Goal: Task Accomplishment & Management: Complete application form

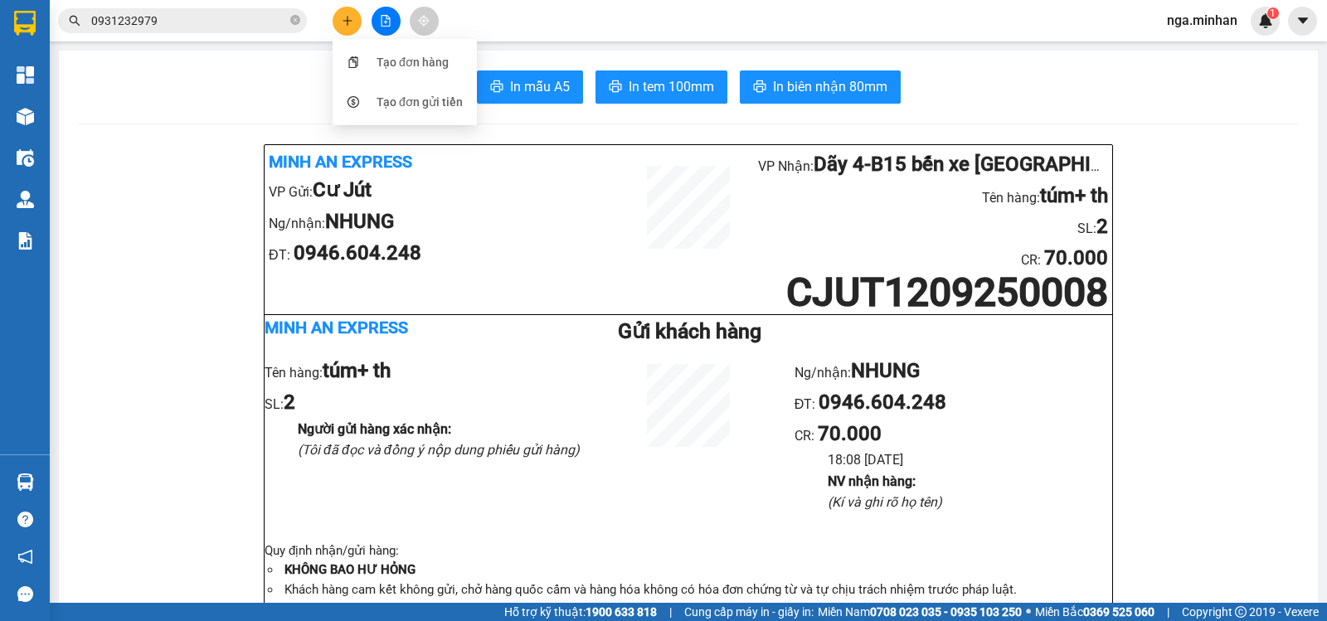
click at [332, 7] on button at bounding box center [346, 21] width 29 height 29
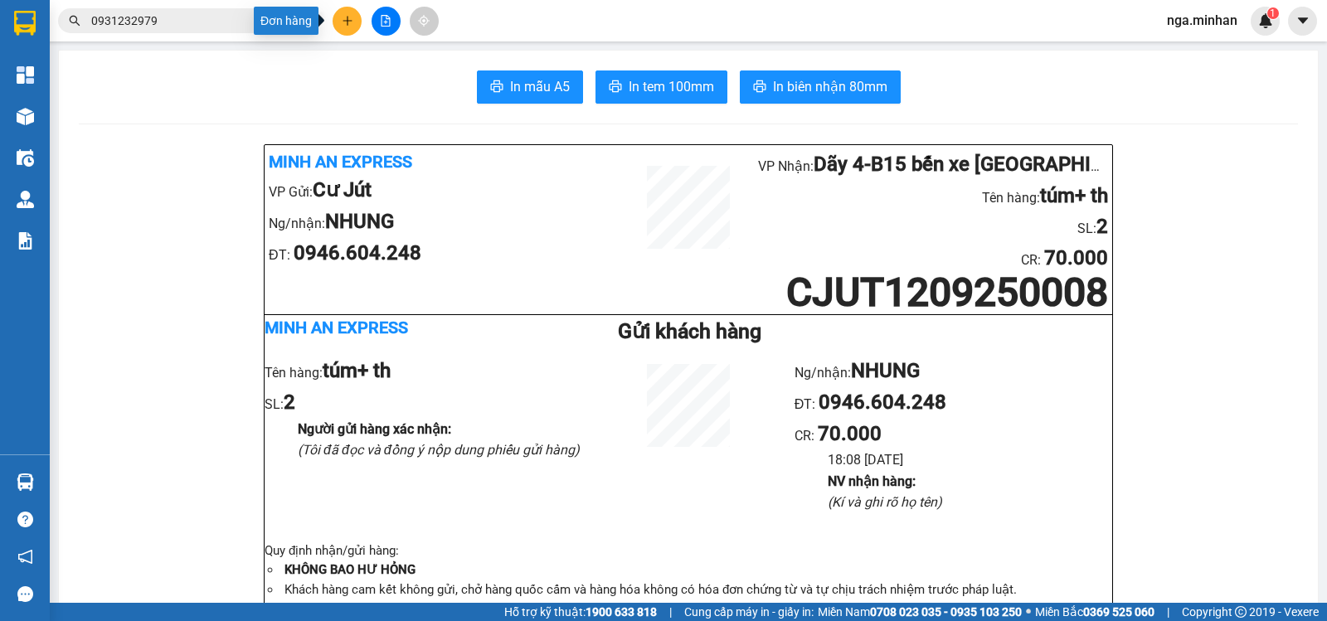
click at [353, 8] on button at bounding box center [346, 21] width 29 height 29
click at [382, 65] on div "Tạo đơn hàng" at bounding box center [412, 62] width 72 height 18
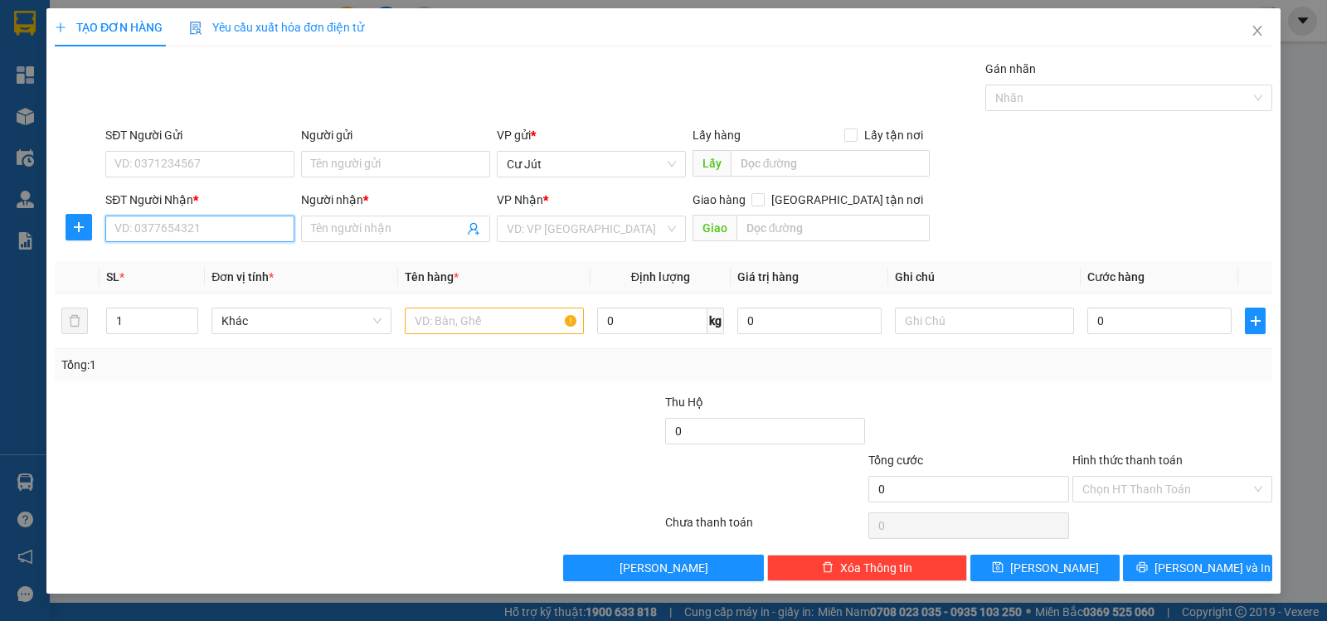
click at [146, 226] on input "SĐT Người Nhận *" at bounding box center [199, 229] width 189 height 27
click at [179, 261] on div "0945299877 - c dung" at bounding box center [199, 262] width 169 height 18
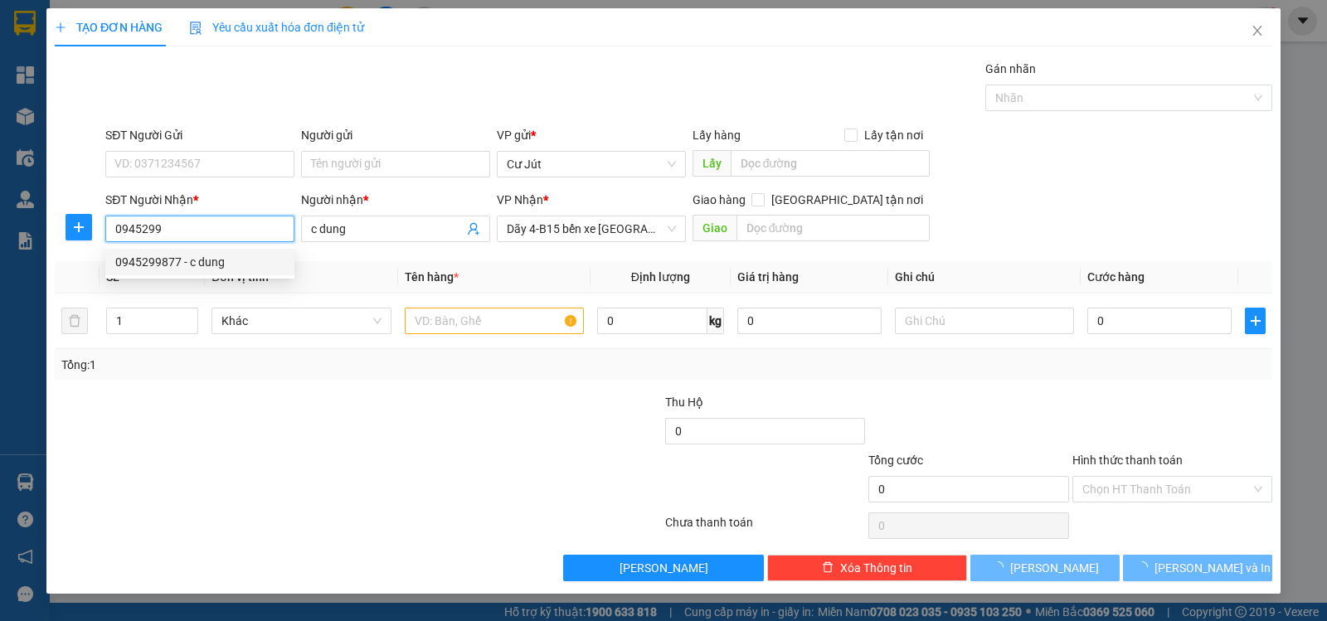
type input "0945299877"
type input "c dung"
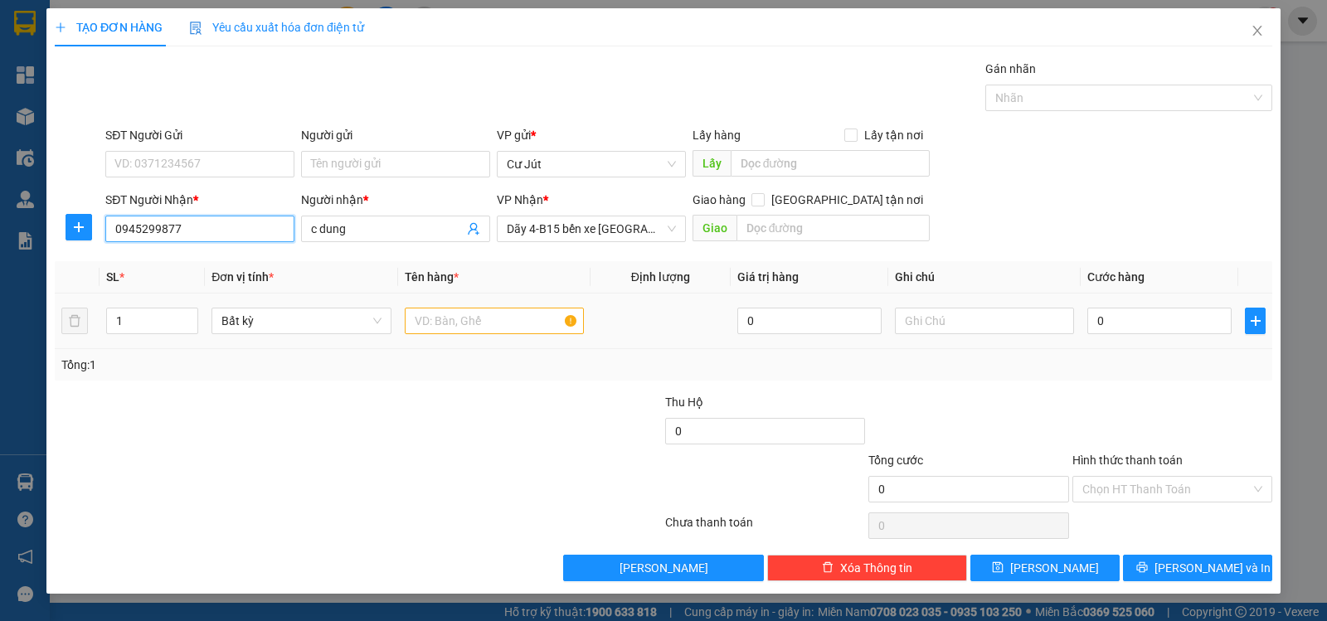
type input "0945299877"
click at [510, 323] on input "text" at bounding box center [494, 321] width 179 height 27
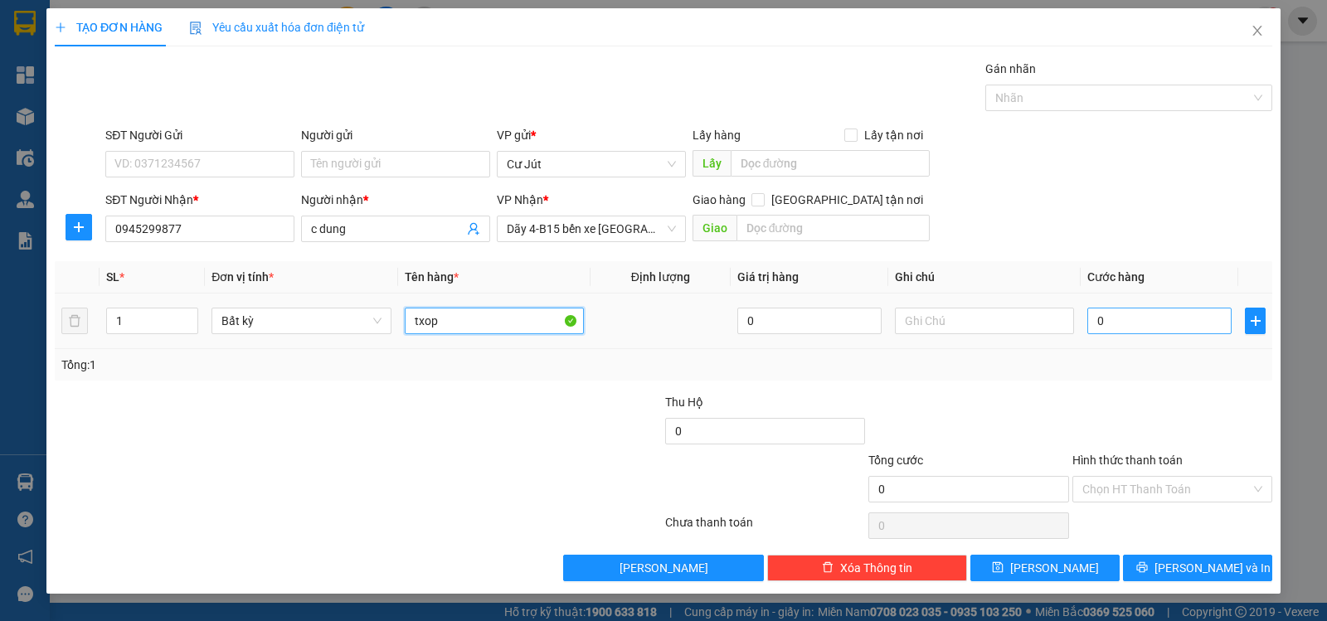
type input "txop"
click at [1167, 327] on input "0" at bounding box center [1159, 321] width 144 height 27
type input "5"
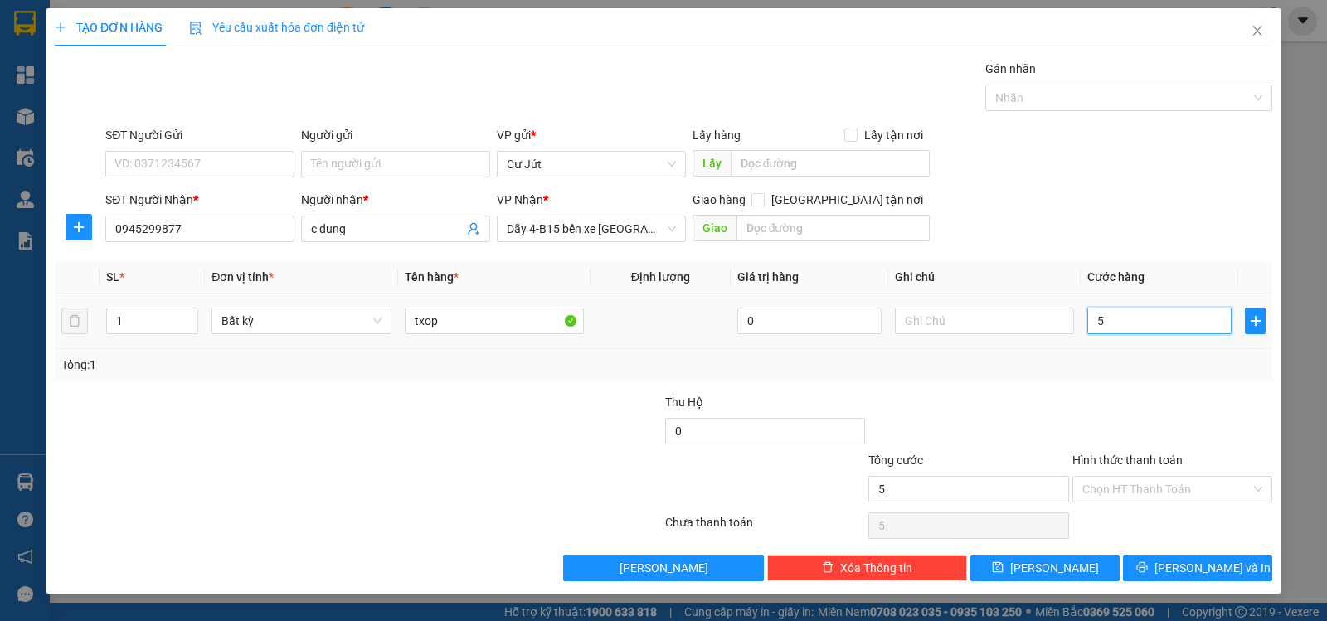
type input "50"
type input "50.000"
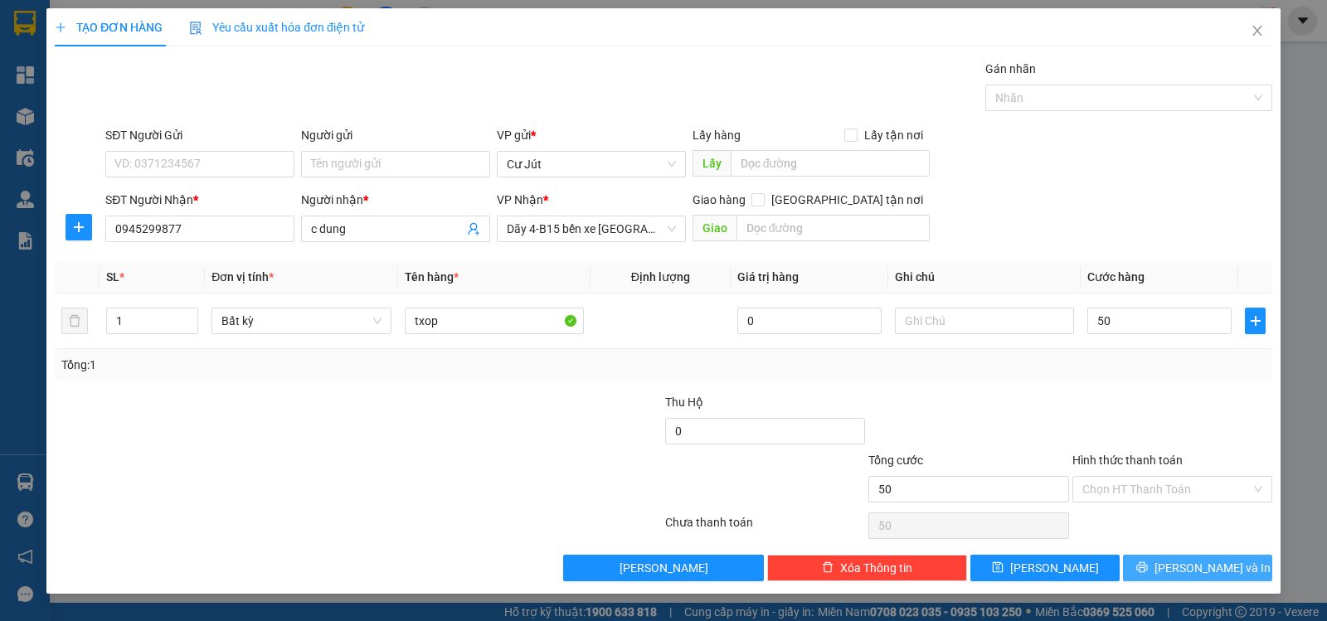
type input "50.000"
click at [1147, 565] on icon "printer" at bounding box center [1142, 567] width 12 height 12
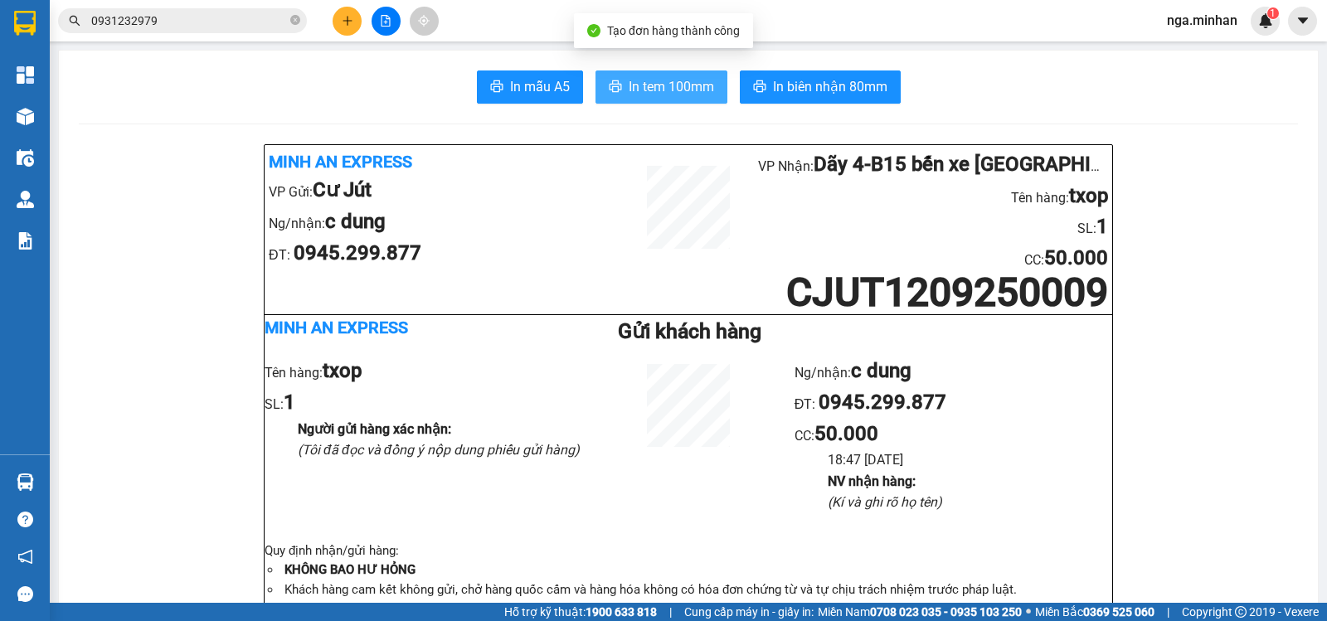
click at [686, 89] on span "In tem 100mm" at bounding box center [670, 86] width 85 height 21
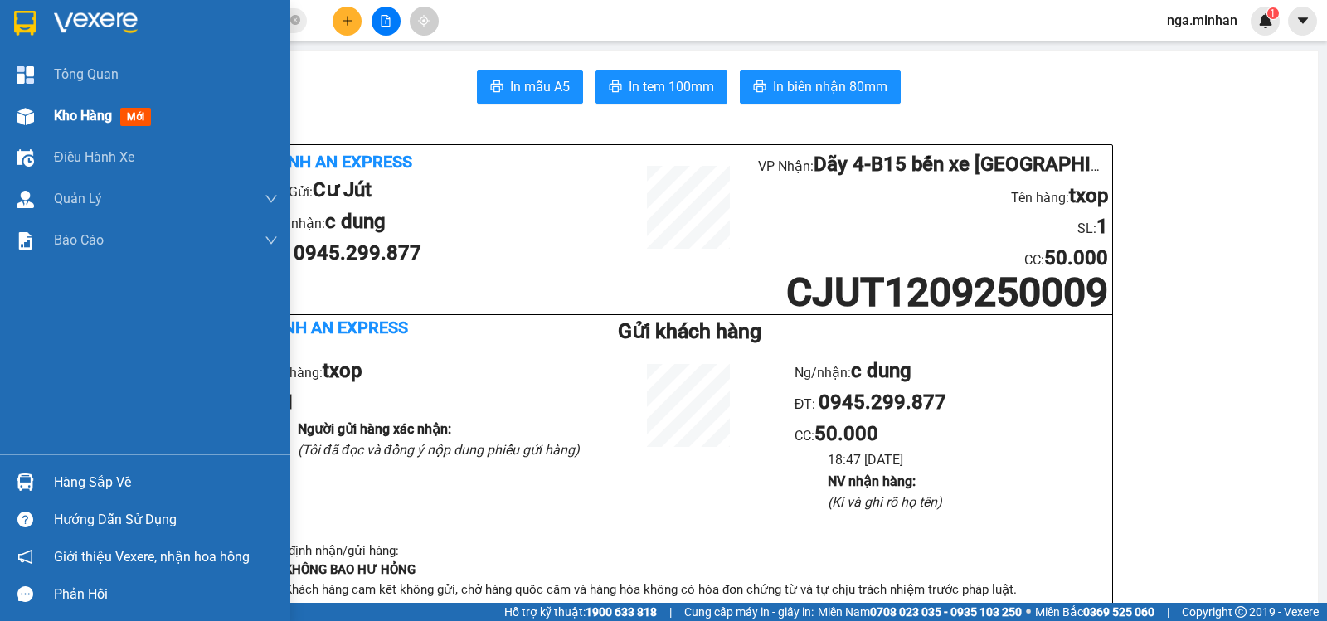
click at [70, 120] on span "Kho hàng" at bounding box center [83, 116] width 58 height 16
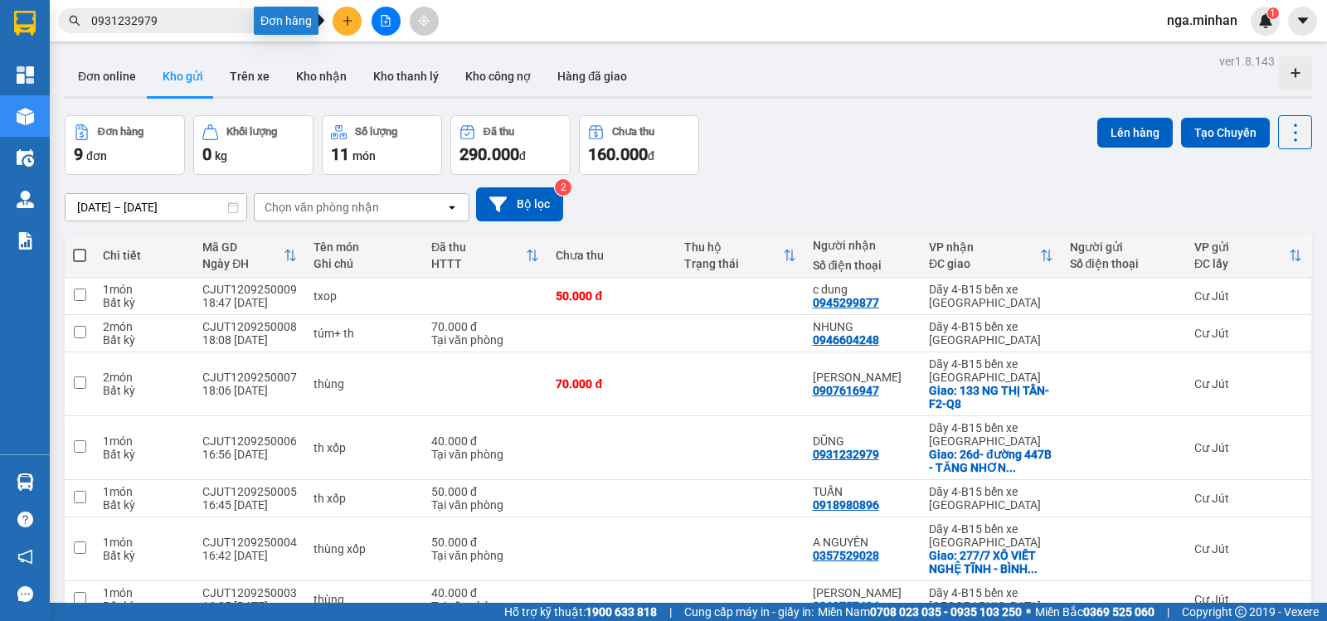
click at [344, 22] on icon "plus" at bounding box center [348, 21] width 12 height 12
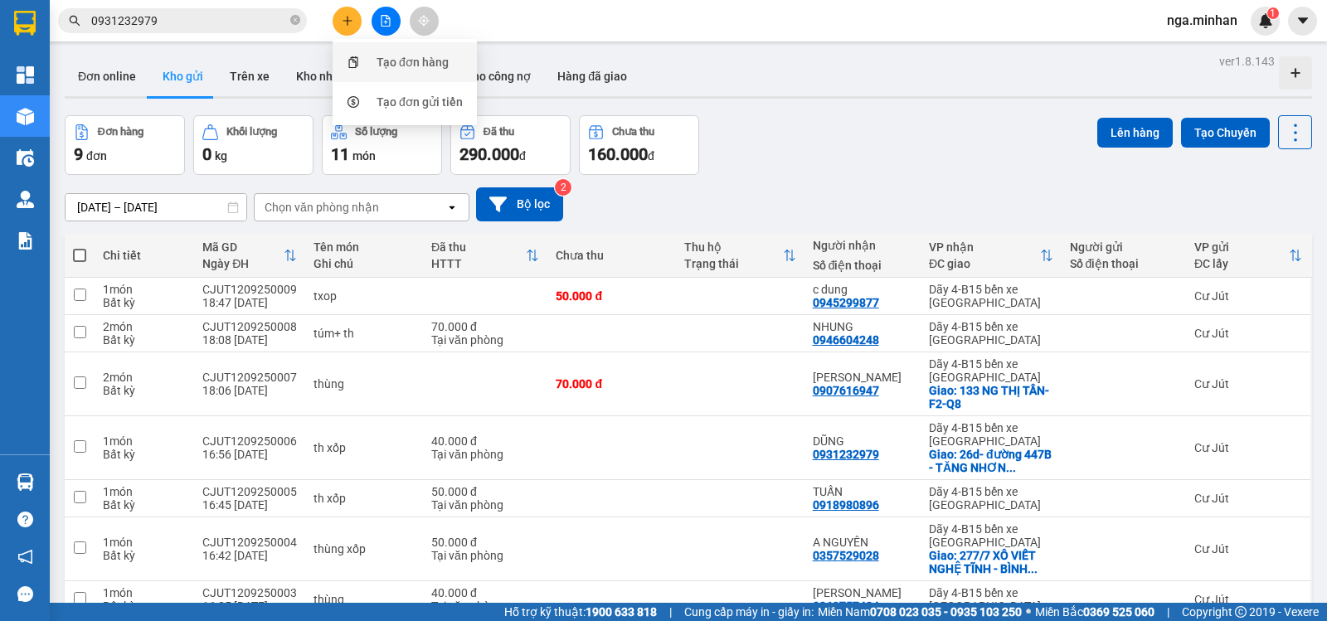
click at [429, 67] on div "Tạo đơn hàng" at bounding box center [412, 62] width 72 height 18
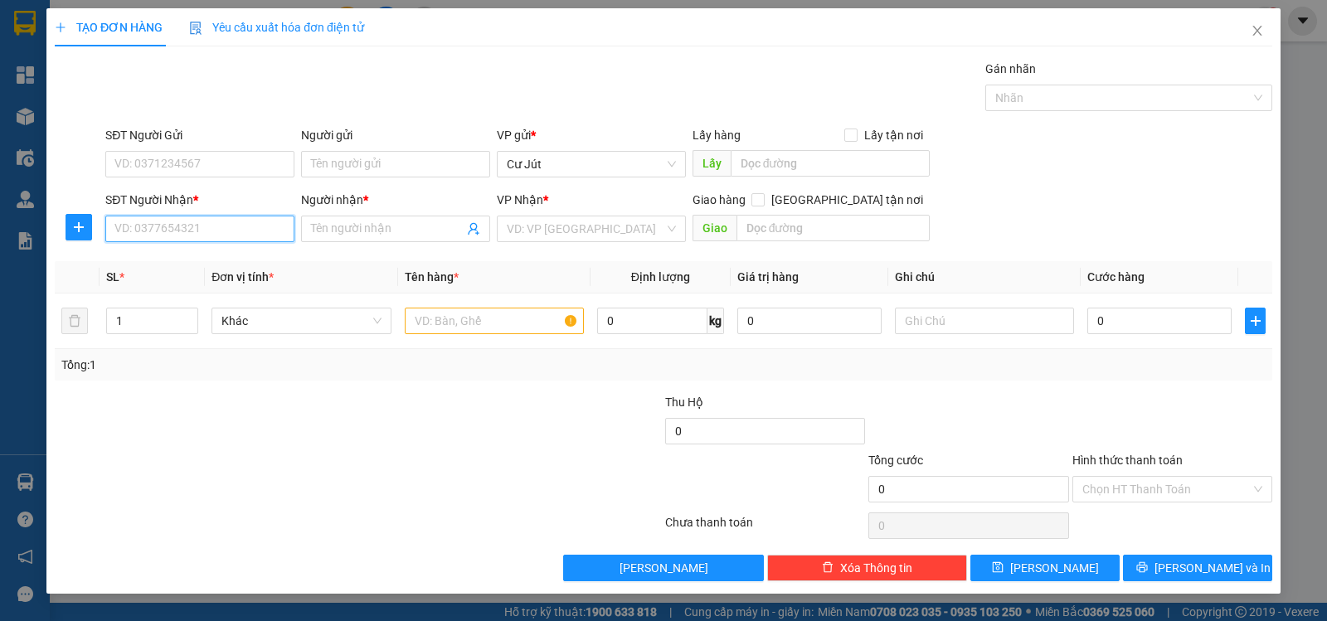
click at [267, 232] on input "SĐT Người Nhận *" at bounding box center [199, 229] width 189 height 27
click at [179, 217] on input "0355255" at bounding box center [199, 229] width 189 height 27
click at [216, 256] on div "0355221878 - như anh" at bounding box center [199, 262] width 169 height 18
type input "0355221878"
type input "như anh"
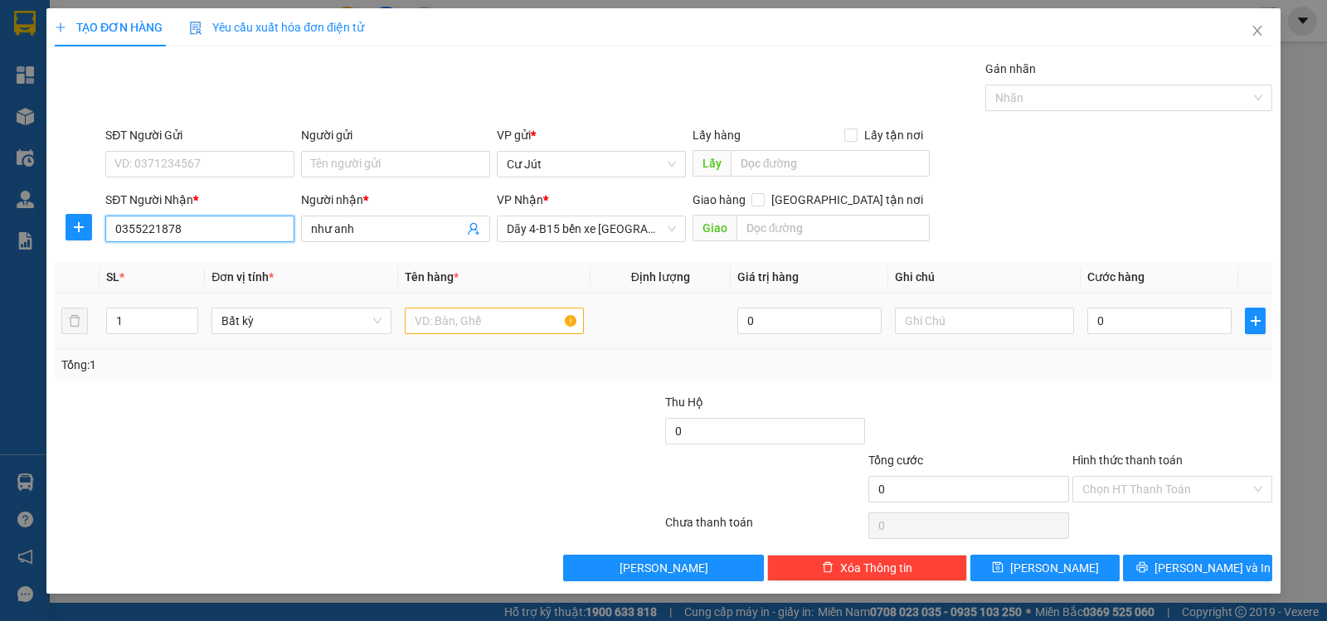
type input "0355221878"
click at [461, 323] on input "text" at bounding box center [494, 321] width 179 height 27
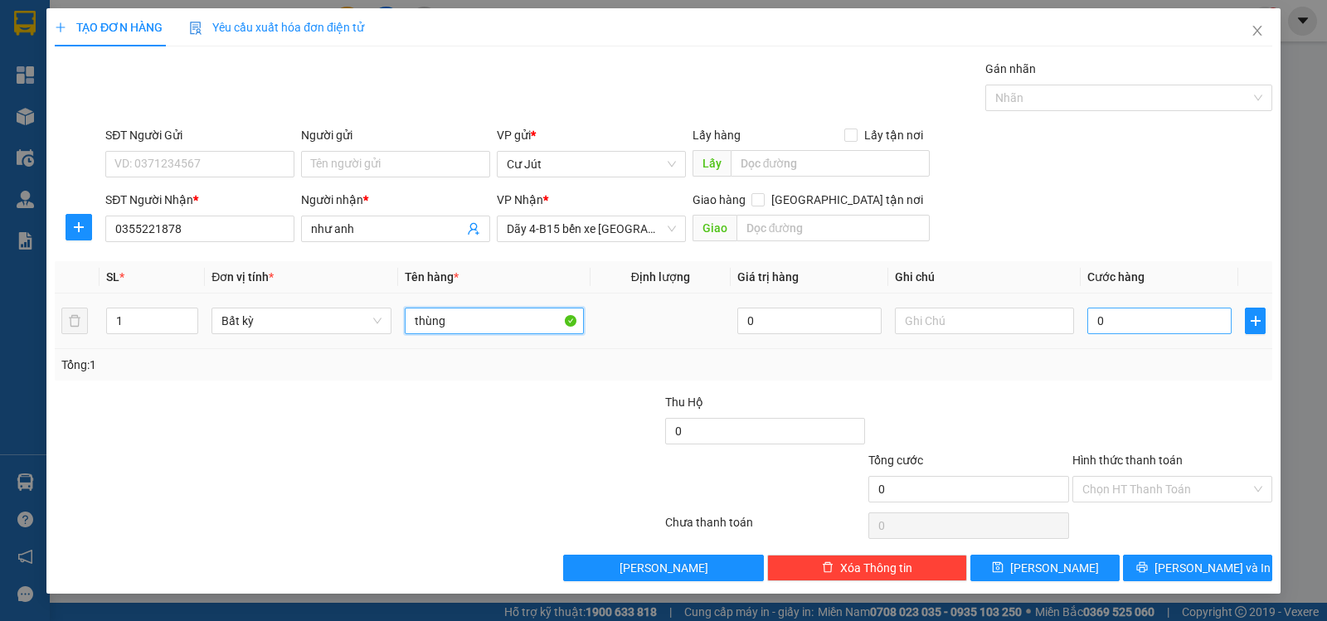
type input "thùng"
click at [1181, 323] on input "0" at bounding box center [1159, 321] width 144 height 27
type input "4"
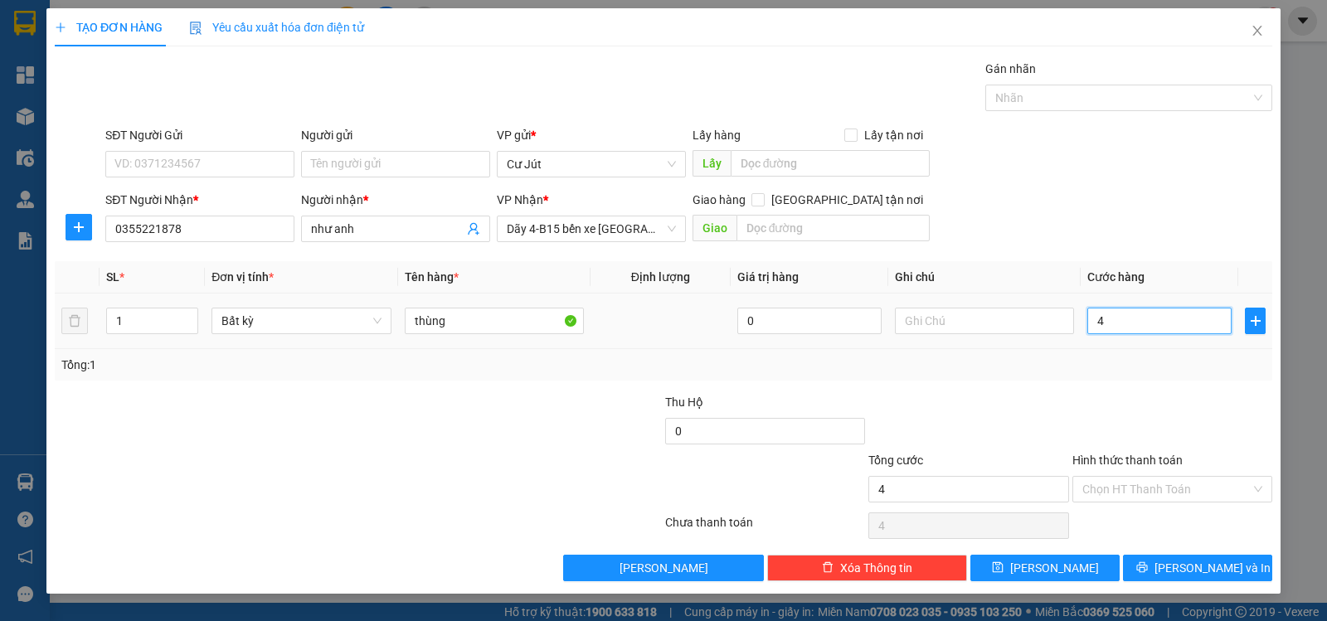
type input "40"
type input "40.000"
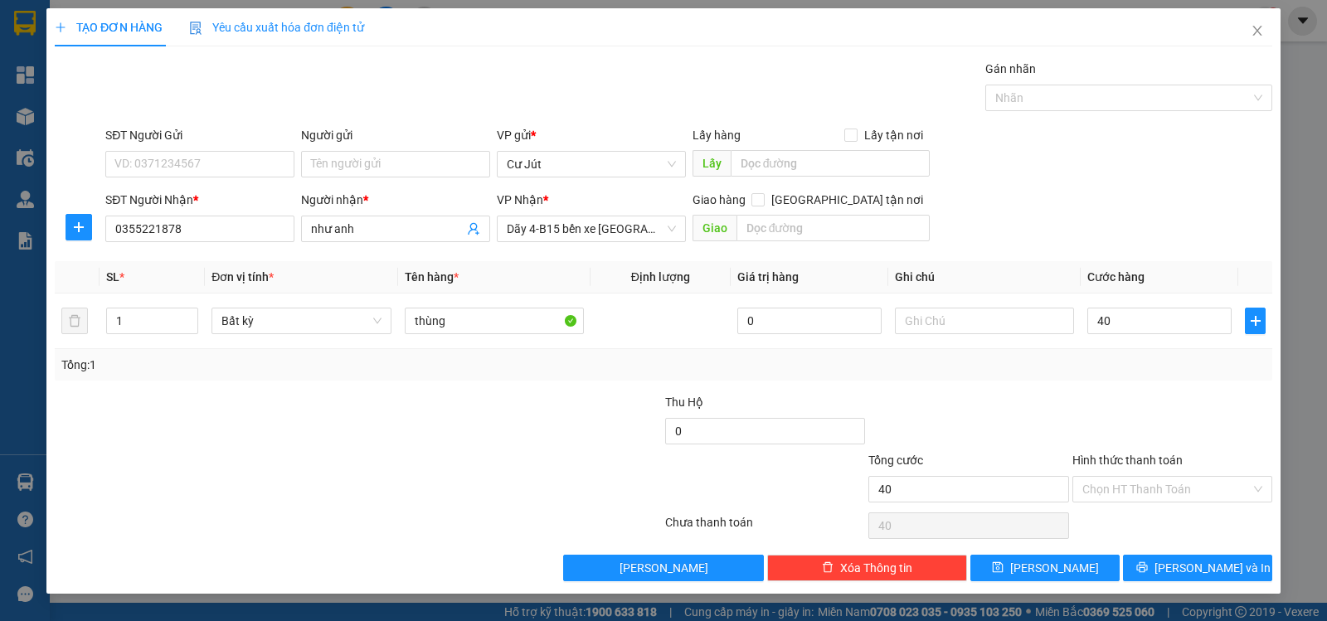
type input "40.000"
click at [1317, 353] on div "TẠO ĐƠN HÀNG Yêu cầu xuất hóa đơn điện tử Transit Pickup Surcharge Ids Transit …" at bounding box center [663, 310] width 1327 height 621
click at [1198, 570] on span "[PERSON_NAME] và In" at bounding box center [1212, 568] width 116 height 18
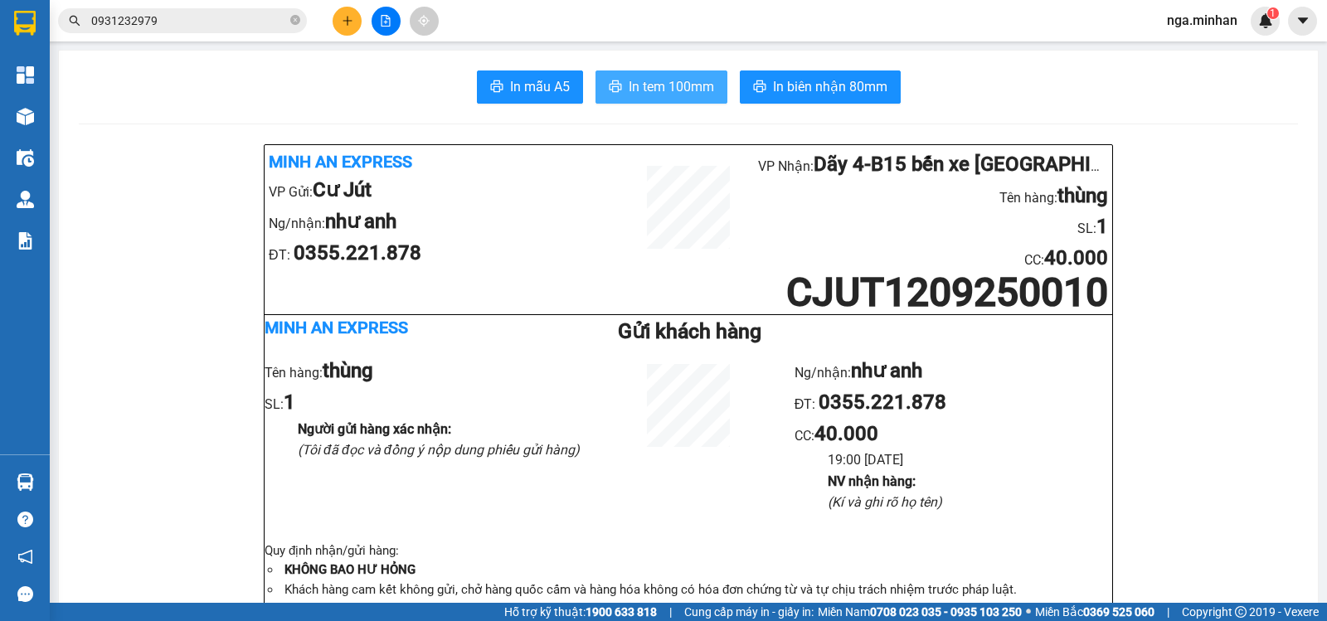
click at [682, 85] on span "In tem 100mm" at bounding box center [670, 86] width 85 height 21
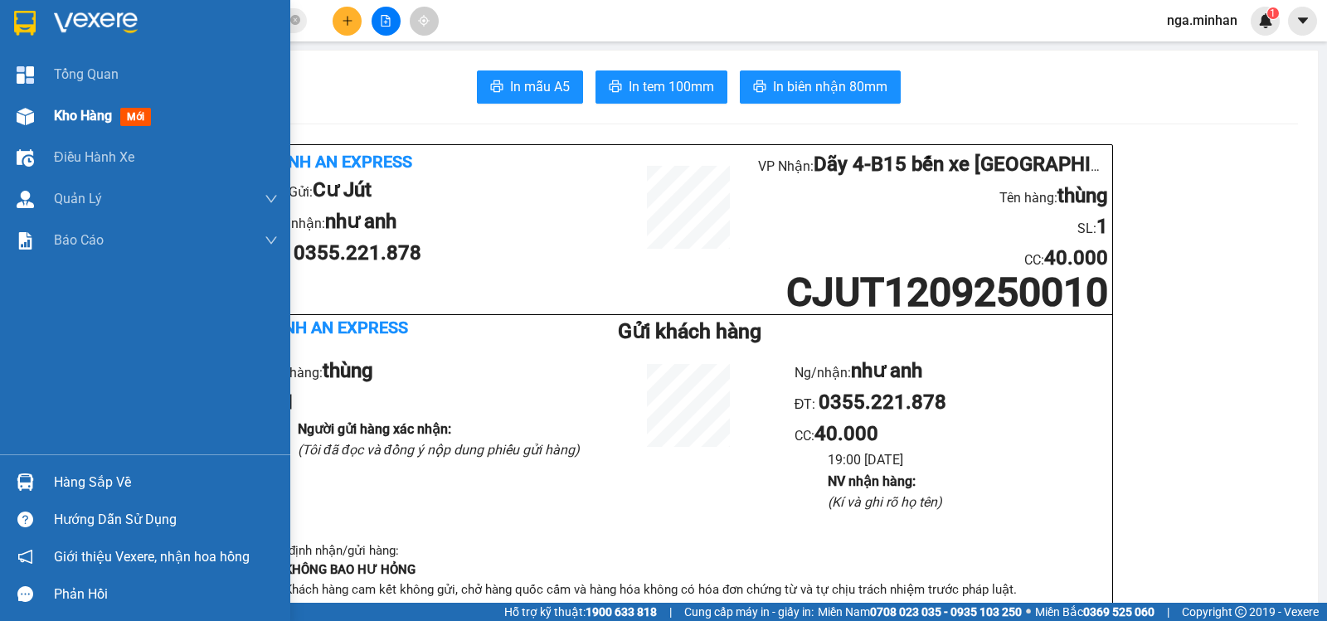
click at [45, 113] on div "Kho hàng mới" at bounding box center [145, 115] width 290 height 41
click at [80, 119] on span "Kho hàng" at bounding box center [83, 116] width 58 height 16
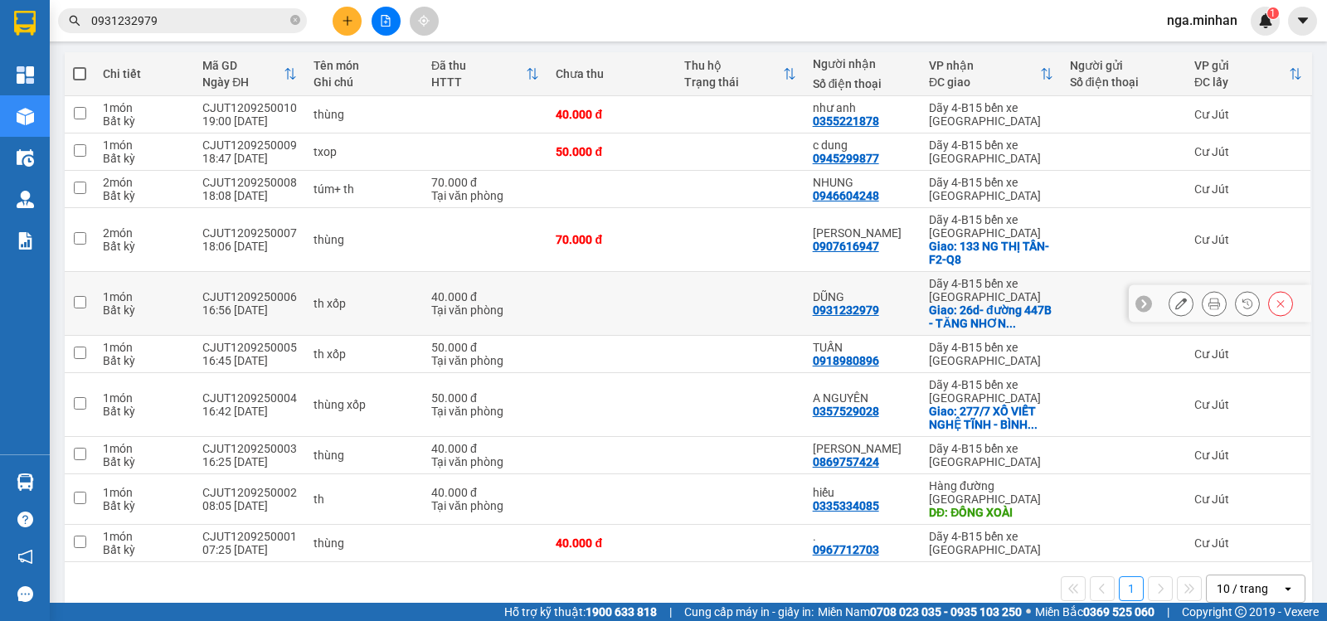
scroll to position [196, 0]
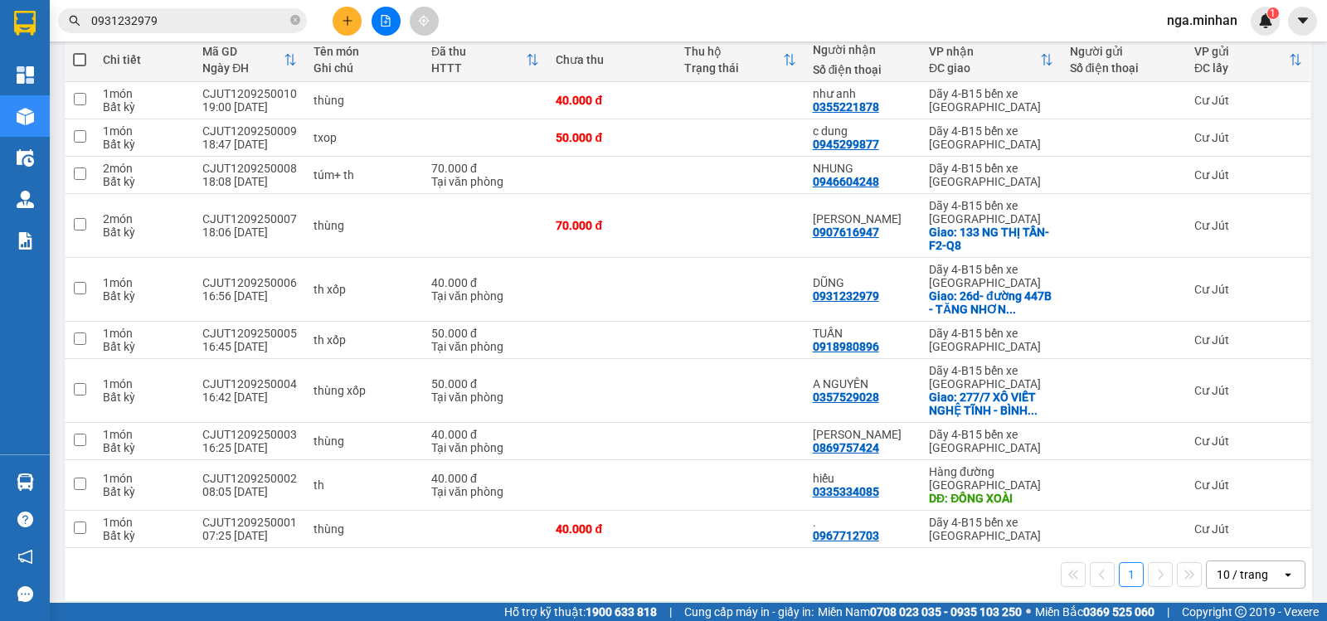
click at [348, 4] on div "Kết quả tìm kiếm ( 10 ) Bộ lọc Mã ĐH Trạng thái Món hàng Thu hộ Tổng cước Chưa …" at bounding box center [663, 20] width 1327 height 41
click at [347, 18] on icon "plus" at bounding box center [348, 21] width 12 height 12
click at [388, 57] on div "Tạo đơn hàng" at bounding box center [412, 62] width 72 height 18
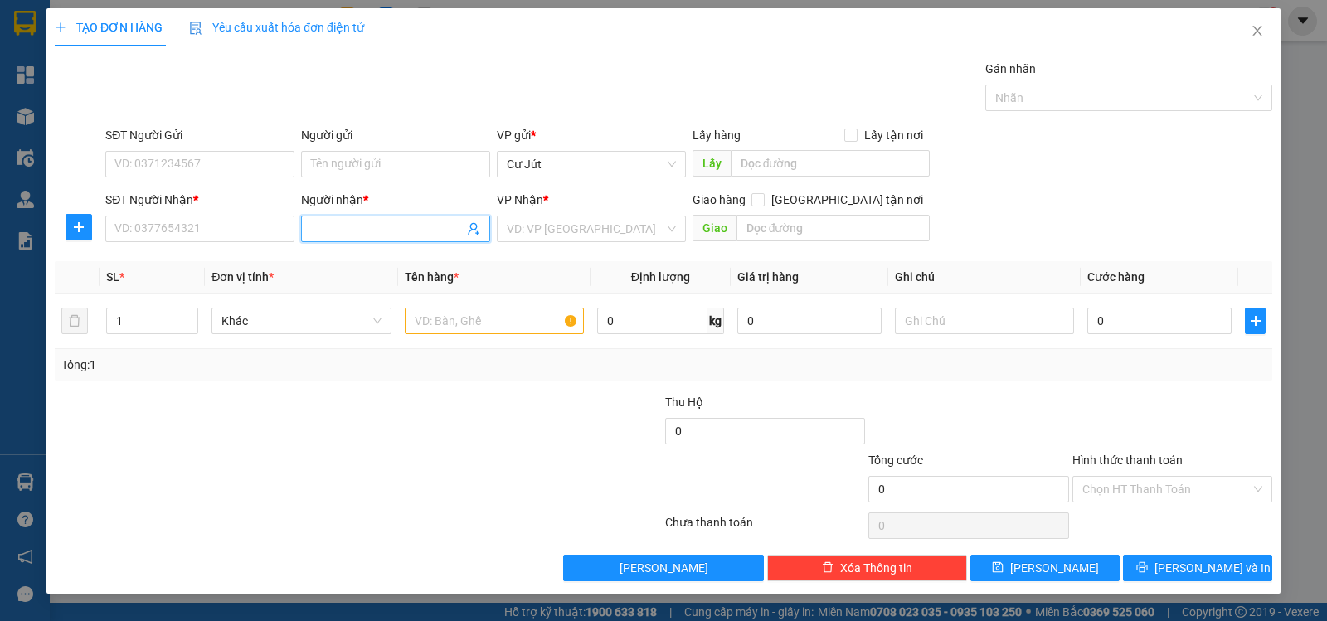
drag, startPoint x: 416, startPoint y: 230, endPoint x: 357, endPoint y: 235, distance: 59.1
click at [389, 233] on input "Người nhận *" at bounding box center [387, 229] width 153 height 18
type input "c loan"
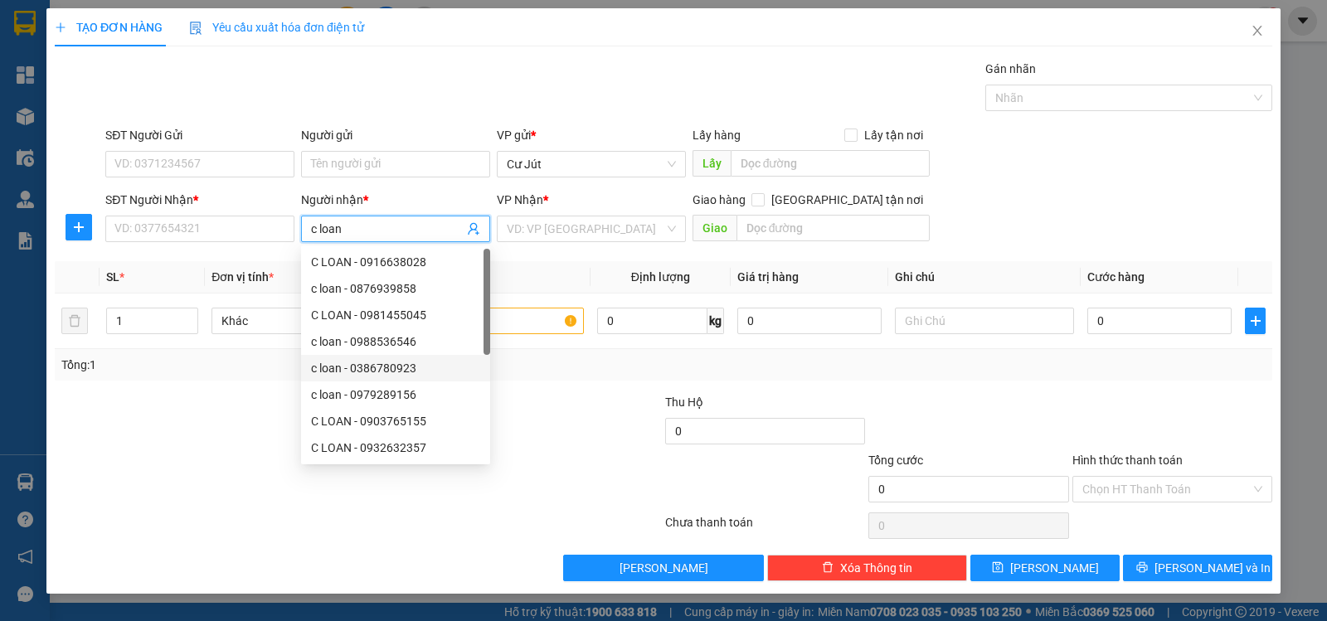
scroll to position [53, 0]
click at [373, 421] on div "c loan -925 - 0123456789" at bounding box center [395, 421] width 169 height 18
type input "0123456789"
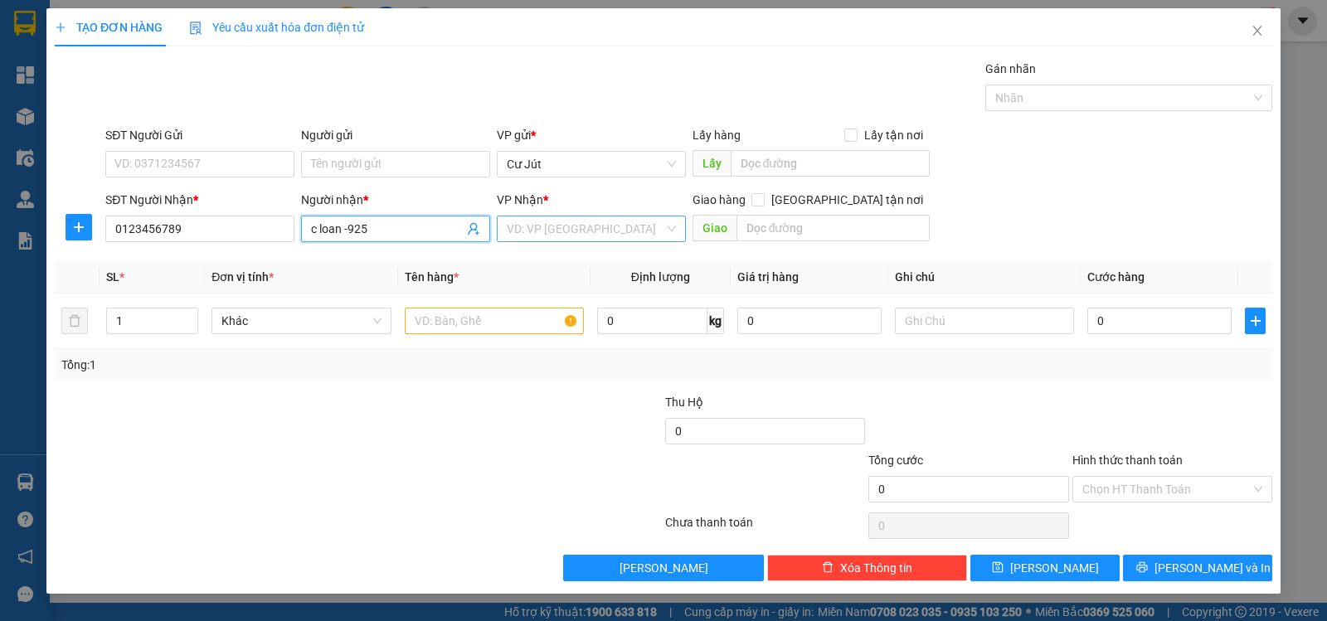
type input "c loan -925"
click at [602, 235] on input "search" at bounding box center [586, 228] width 158 height 25
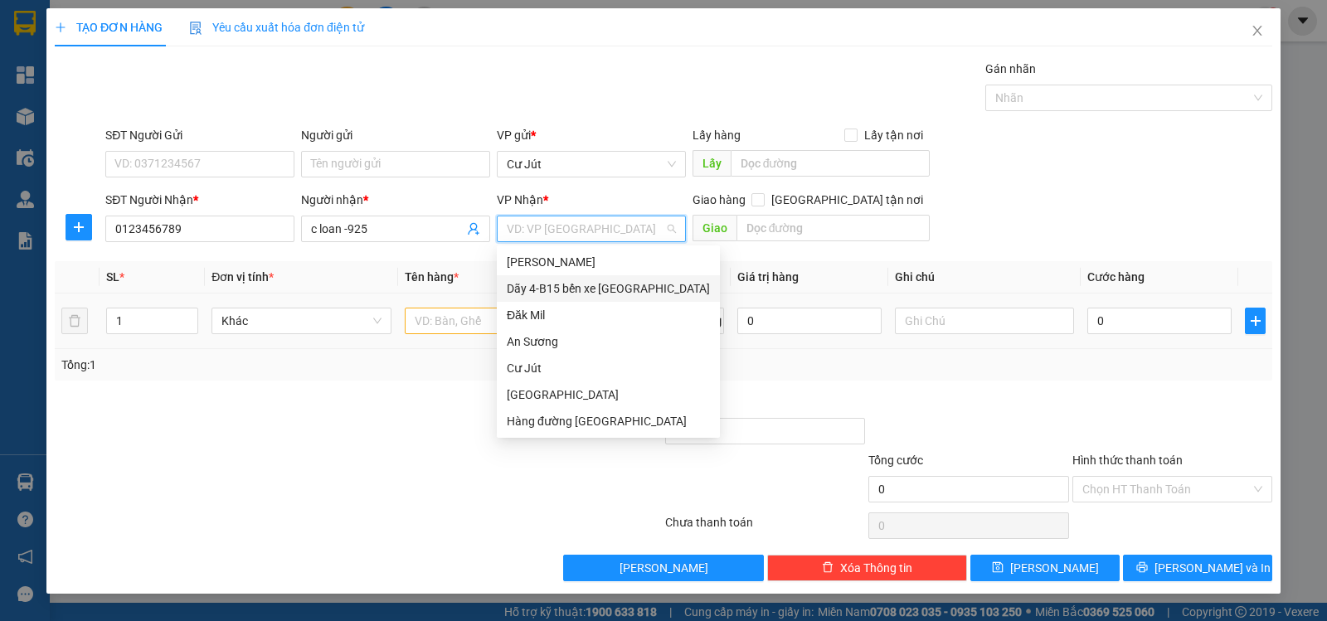
drag, startPoint x: 618, startPoint y: 287, endPoint x: 584, endPoint y: 333, distance: 57.1
click at [615, 288] on div "Dãy 4-B15 bến xe [GEOGRAPHIC_DATA]" at bounding box center [608, 288] width 203 height 18
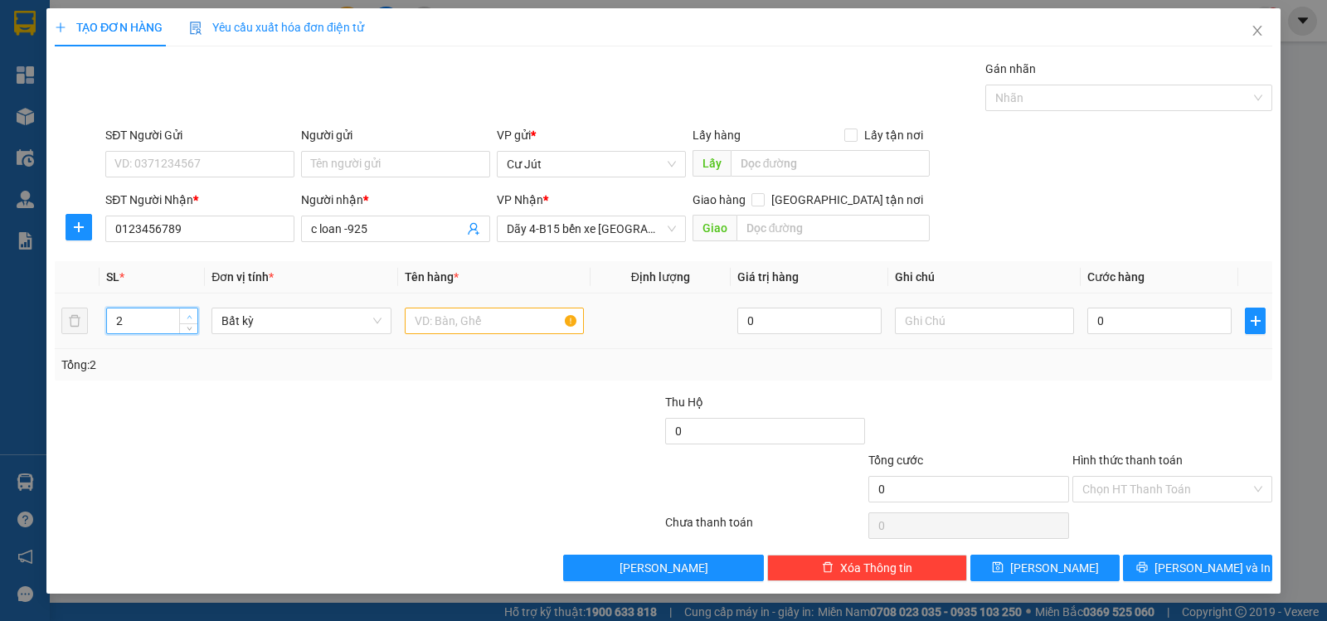
click at [189, 313] on span "up" at bounding box center [189, 317] width 10 height 10
type input "4"
click at [189, 313] on span "up" at bounding box center [189, 317] width 10 height 10
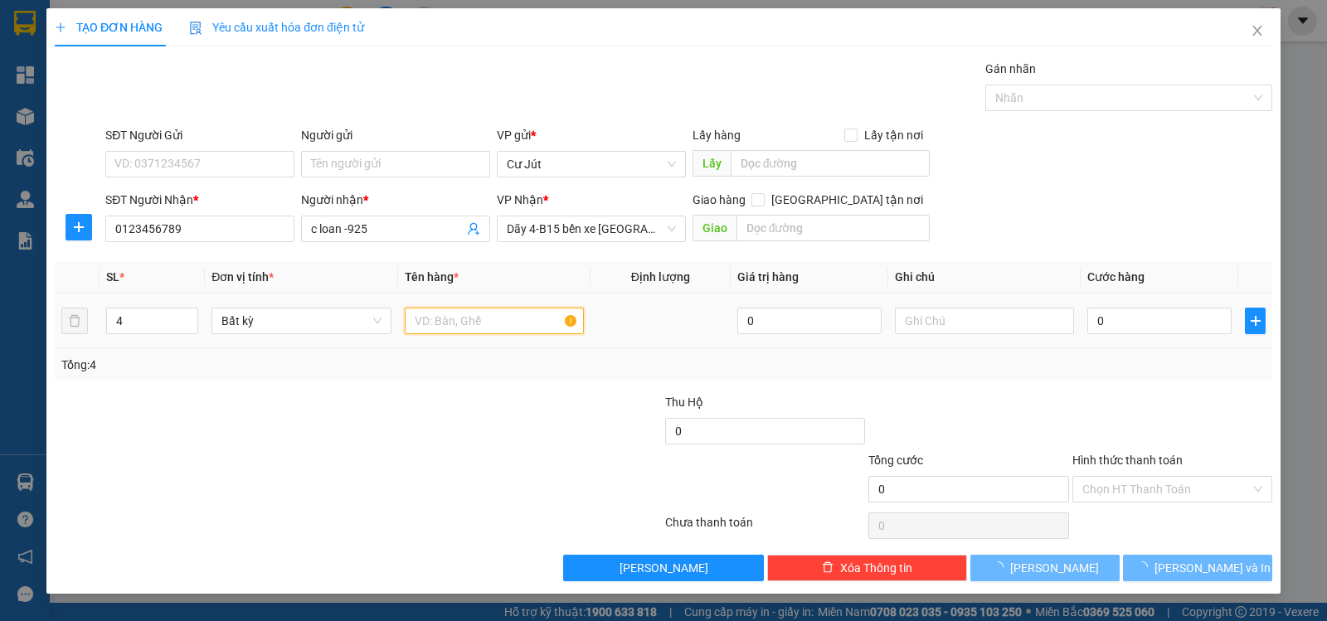
click at [464, 325] on input "text" at bounding box center [494, 321] width 179 height 27
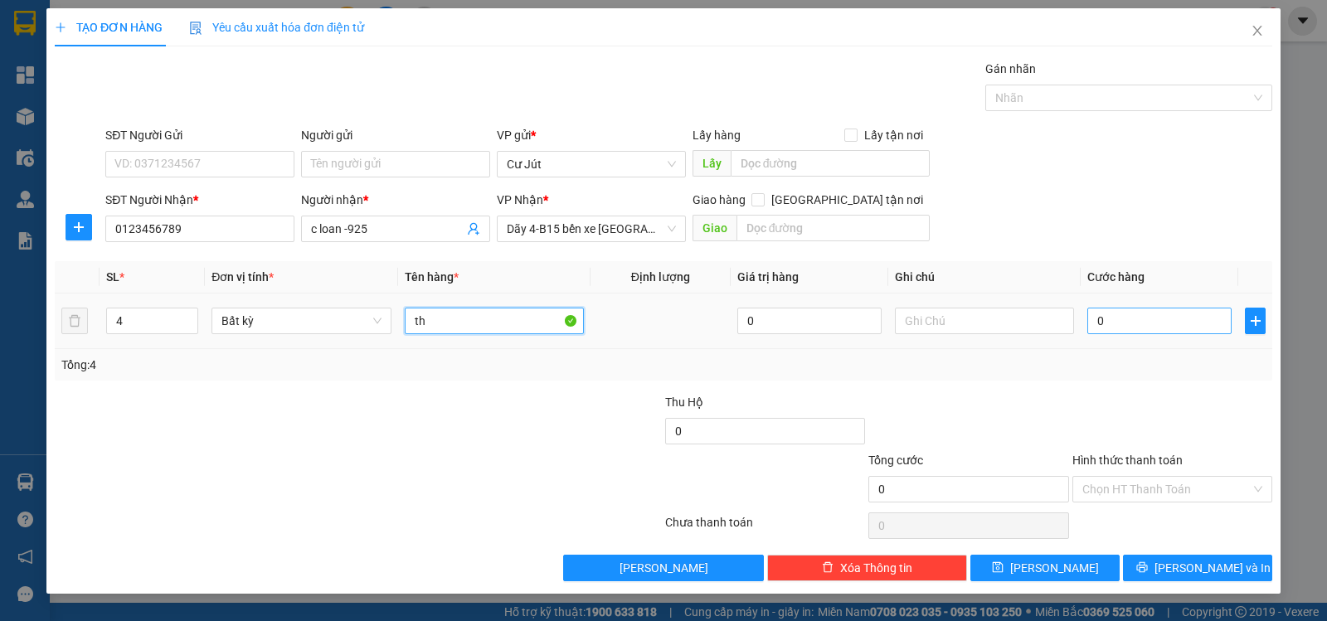
type input "th"
click at [1163, 320] on input "0" at bounding box center [1159, 321] width 144 height 27
type input "2"
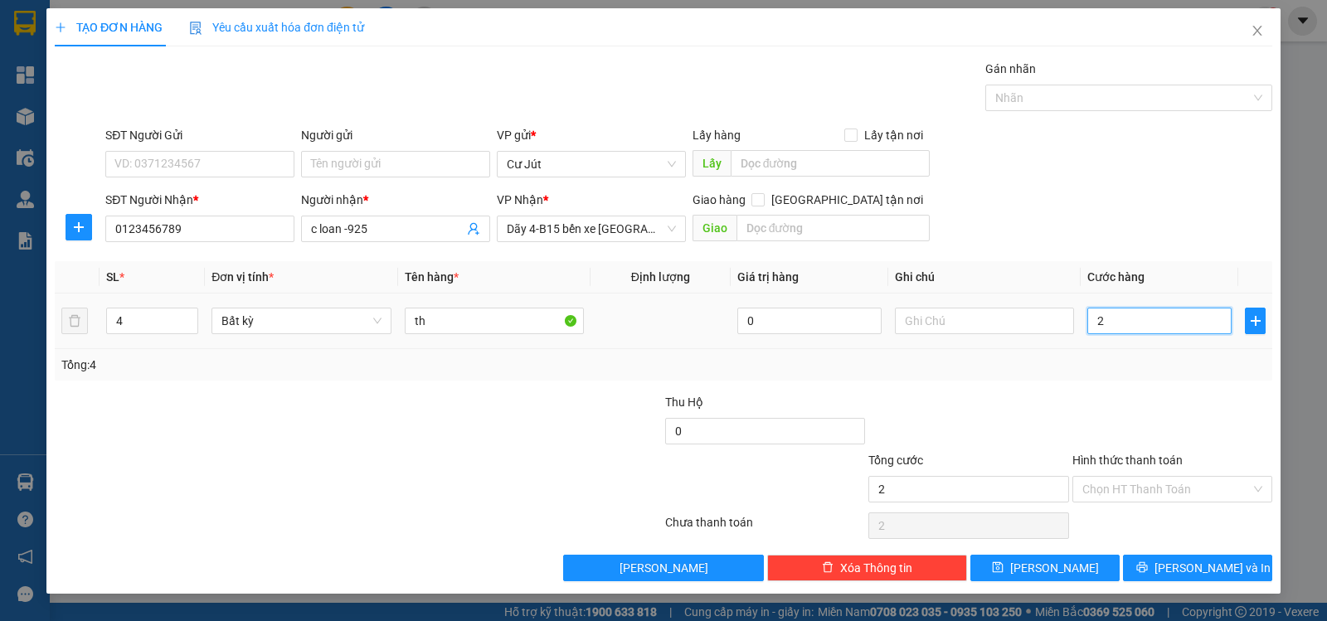
type input "24"
type input "240"
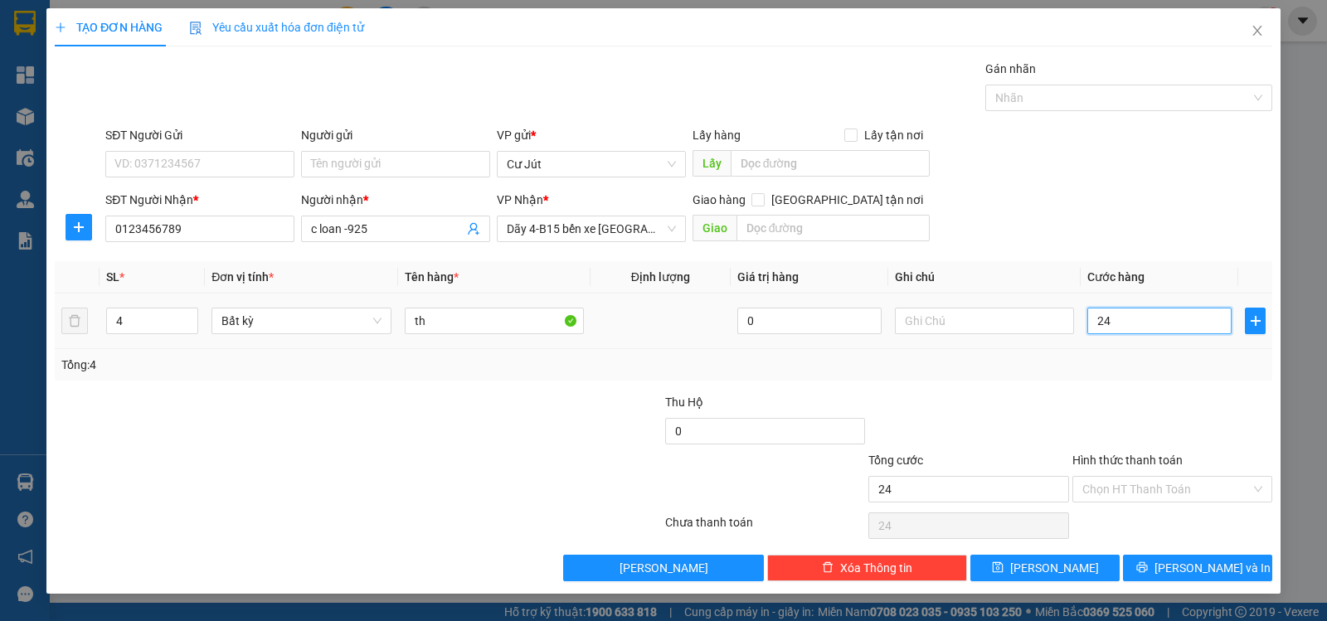
type input "240"
type input "240.000"
click at [1135, 478] on input "Hình thức thanh toán" at bounding box center [1166, 489] width 168 height 25
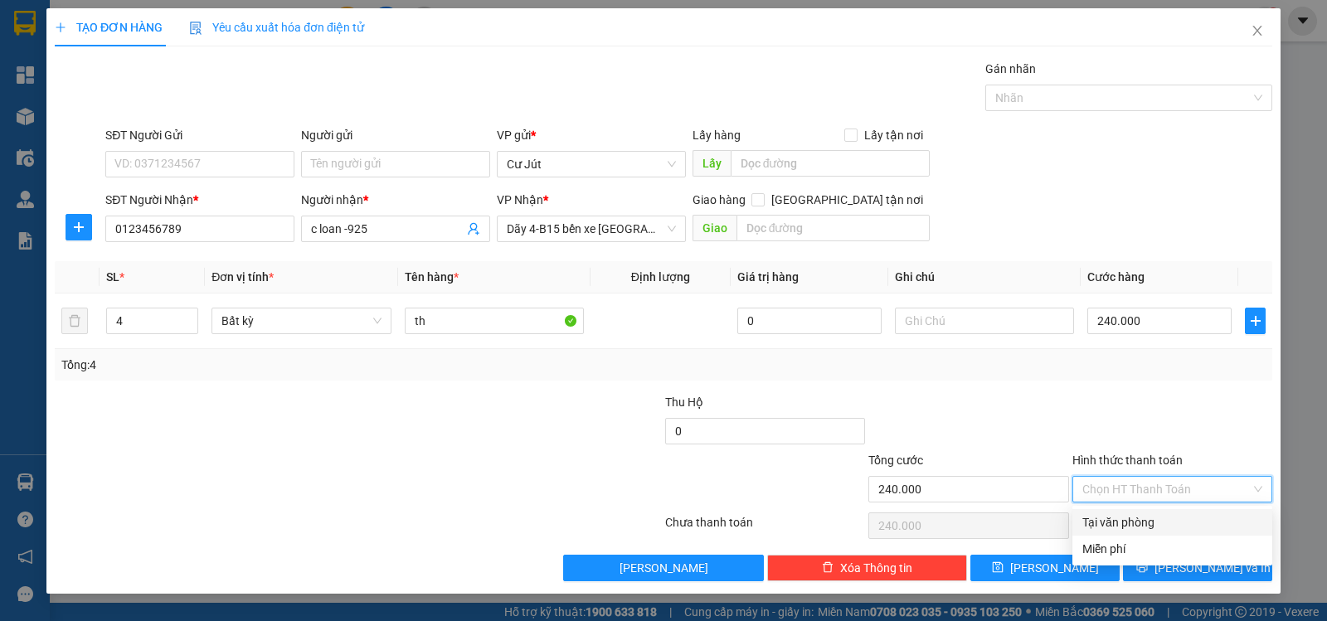
click at [1137, 524] on div "Tại văn phòng" at bounding box center [1172, 522] width 180 height 18
type input "0"
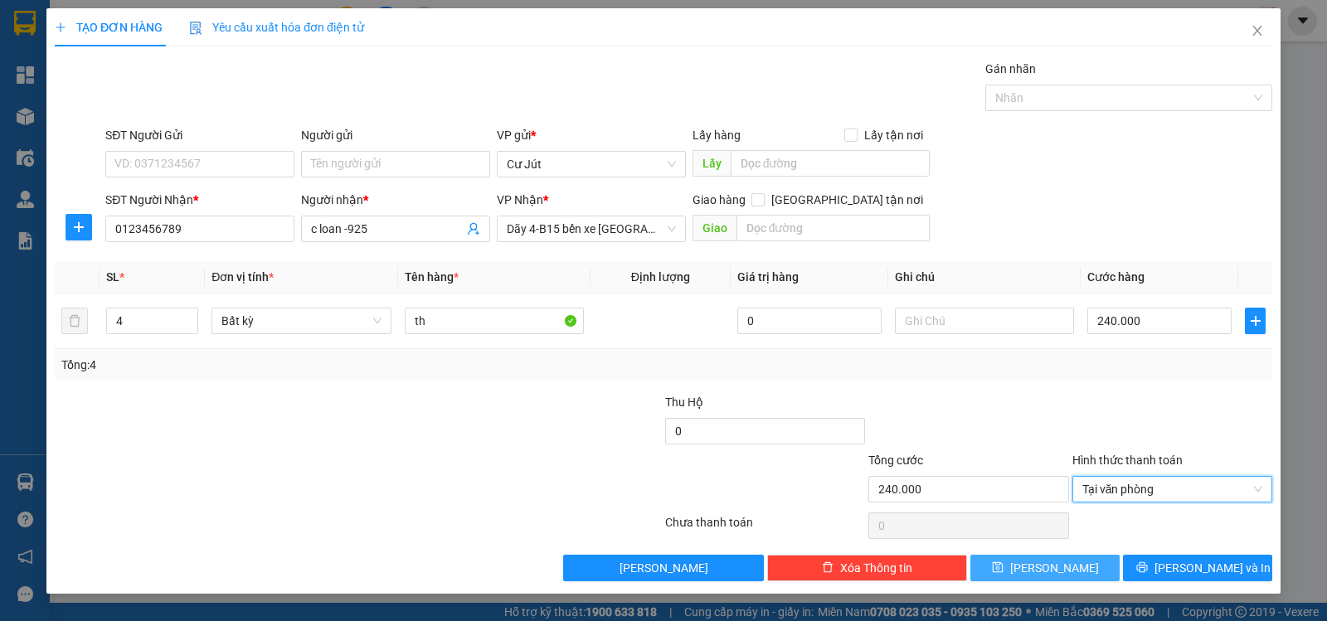
click at [1078, 573] on button "[PERSON_NAME]" at bounding box center [1044, 568] width 149 height 27
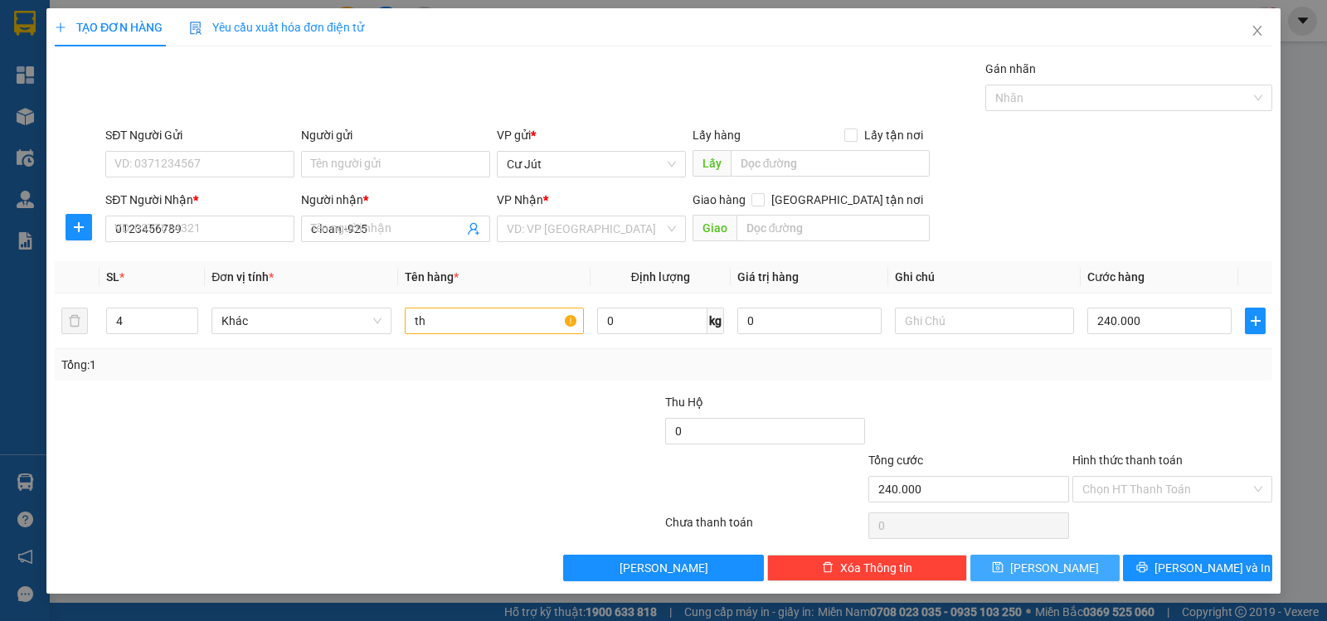
type input "1"
type input "0"
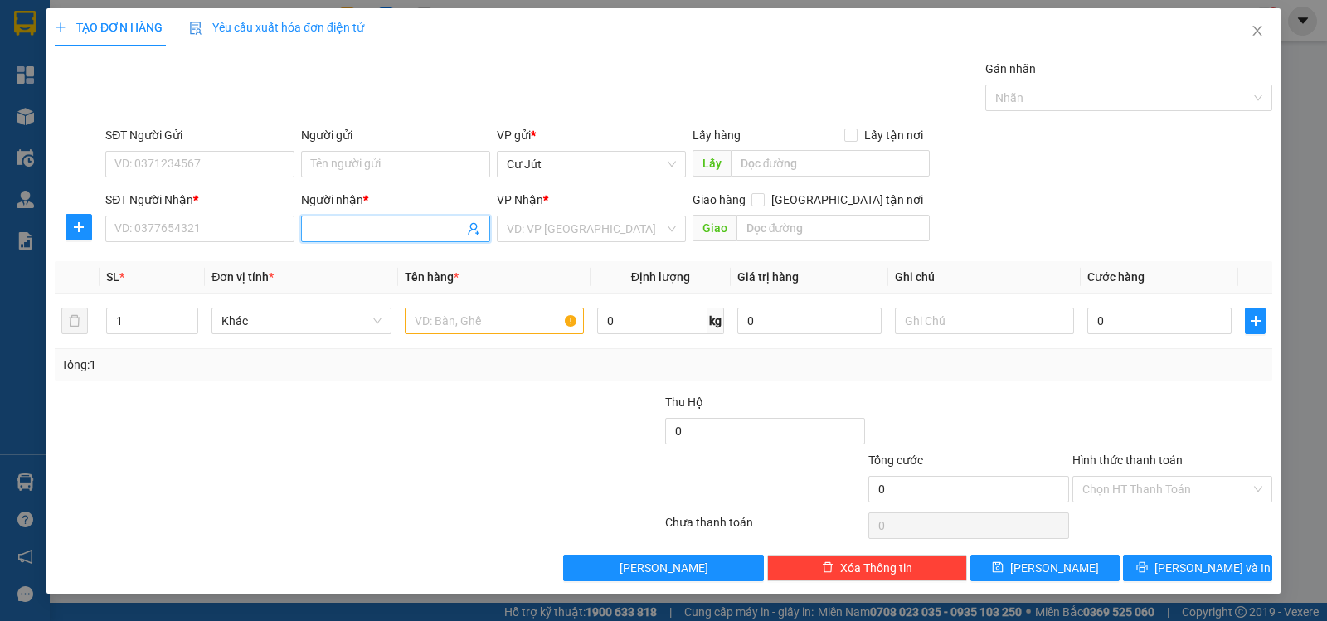
click at [378, 233] on input "Người nhận *" at bounding box center [387, 229] width 153 height 18
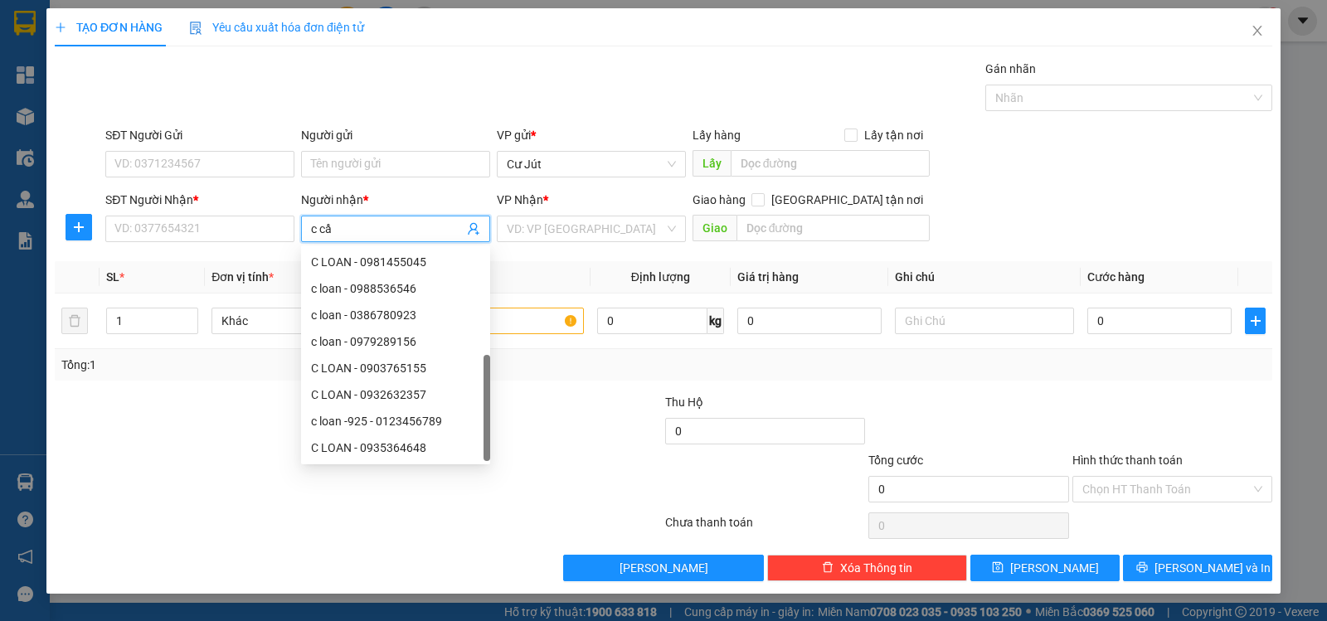
type input "c cần"
click at [361, 257] on div "C CẦN - 0123456968" at bounding box center [395, 262] width 169 height 18
type input "0123456968"
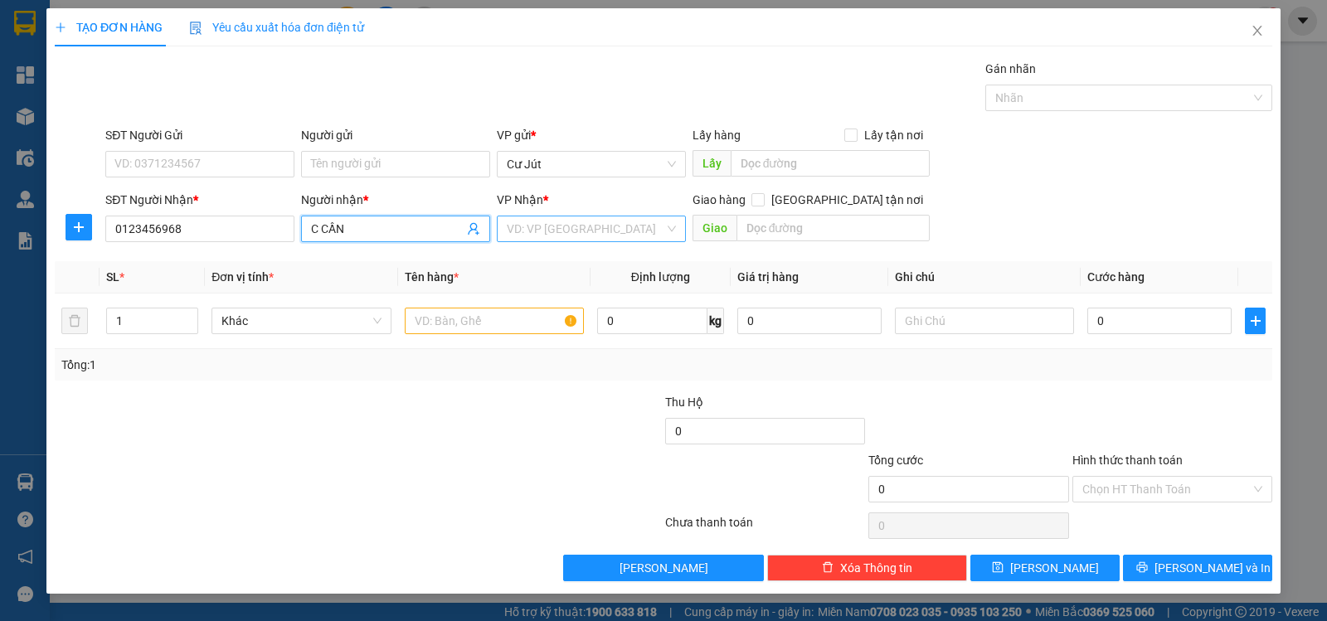
type input "C CẦN"
click at [579, 227] on input "search" at bounding box center [586, 228] width 158 height 25
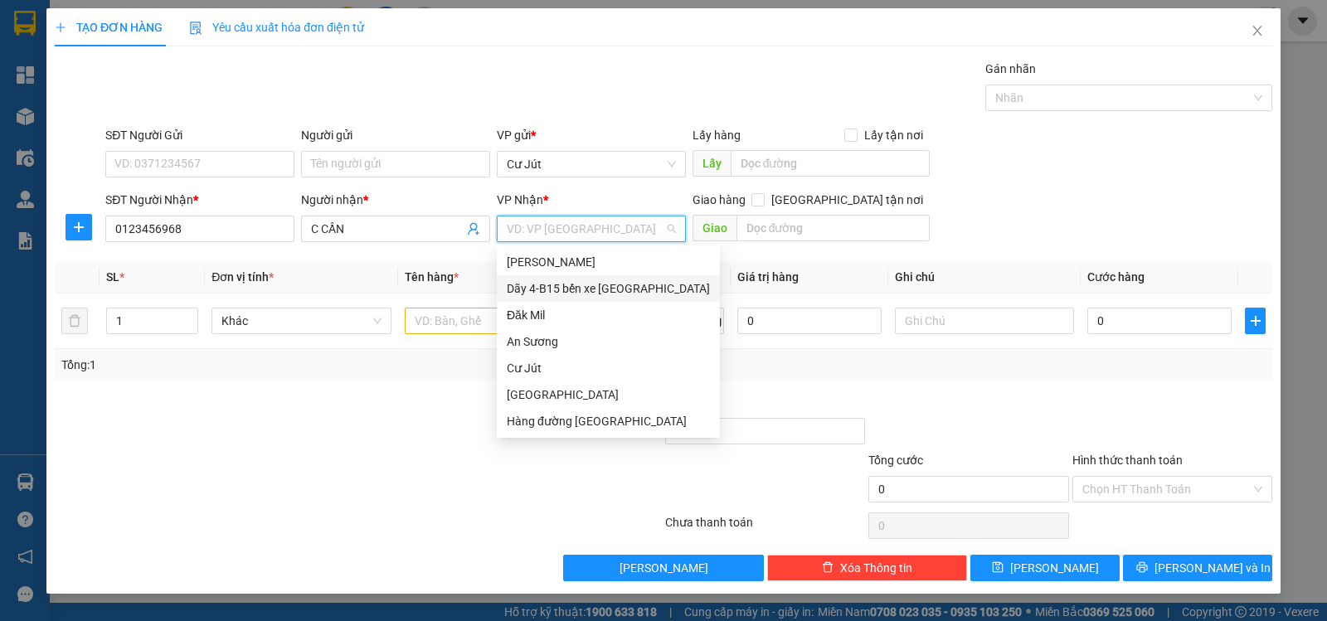
click at [590, 289] on div "Dãy 4-B15 bến xe [GEOGRAPHIC_DATA]" at bounding box center [608, 288] width 203 height 18
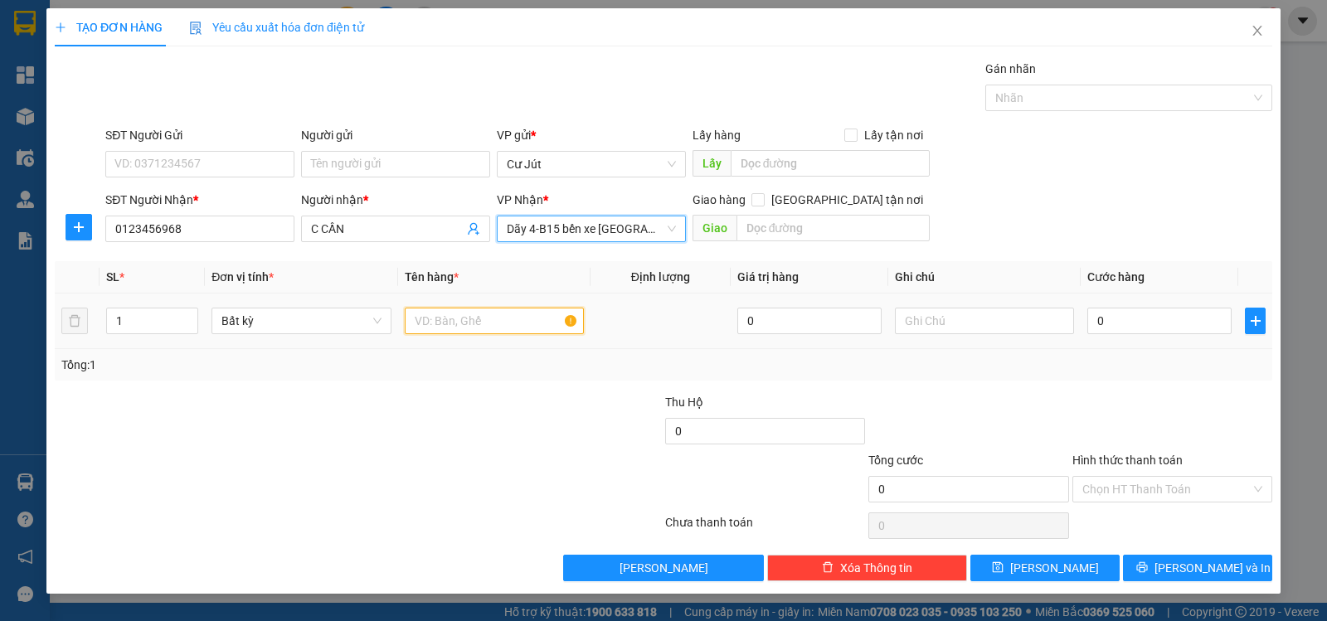
click at [483, 322] on input "text" at bounding box center [494, 321] width 179 height 27
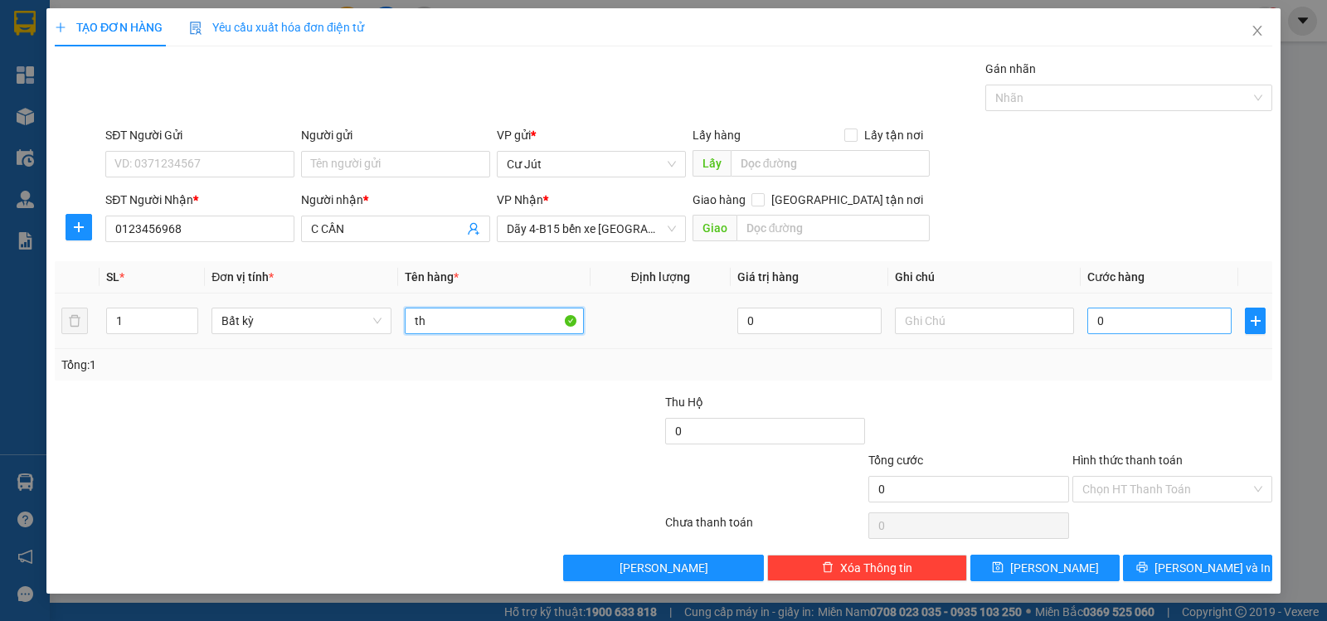
type input "th"
click at [1196, 312] on input "0" at bounding box center [1159, 321] width 144 height 27
type input "5"
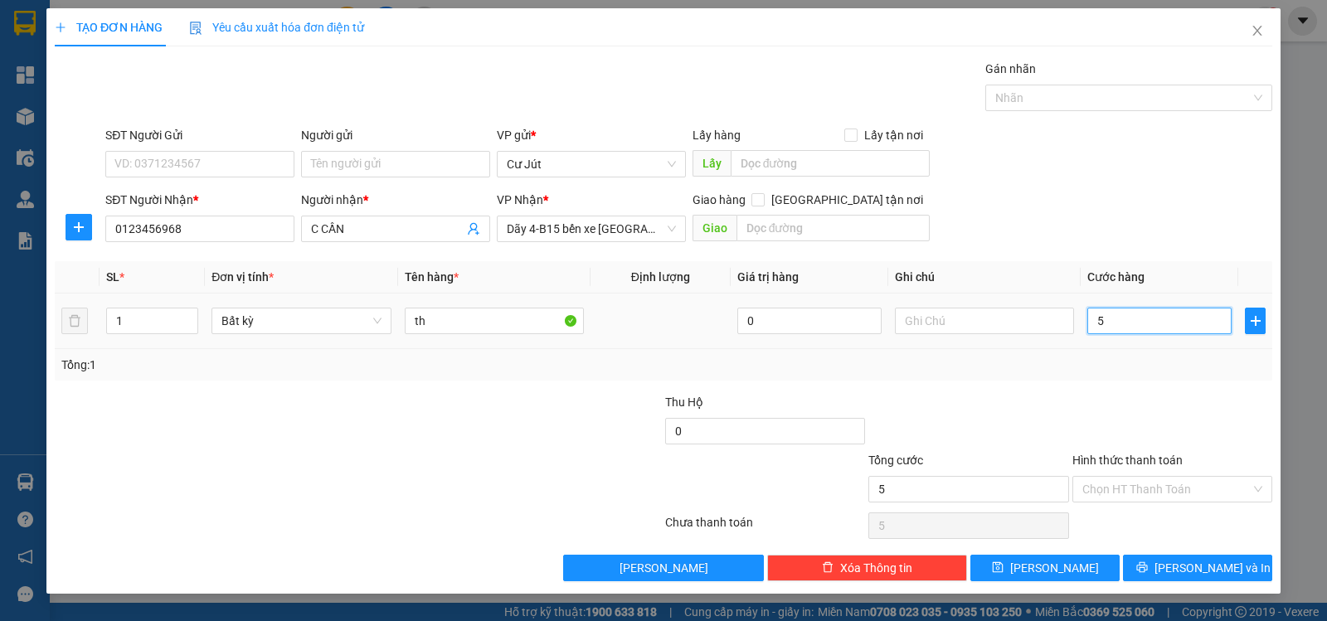
type input "50"
type input "50.000"
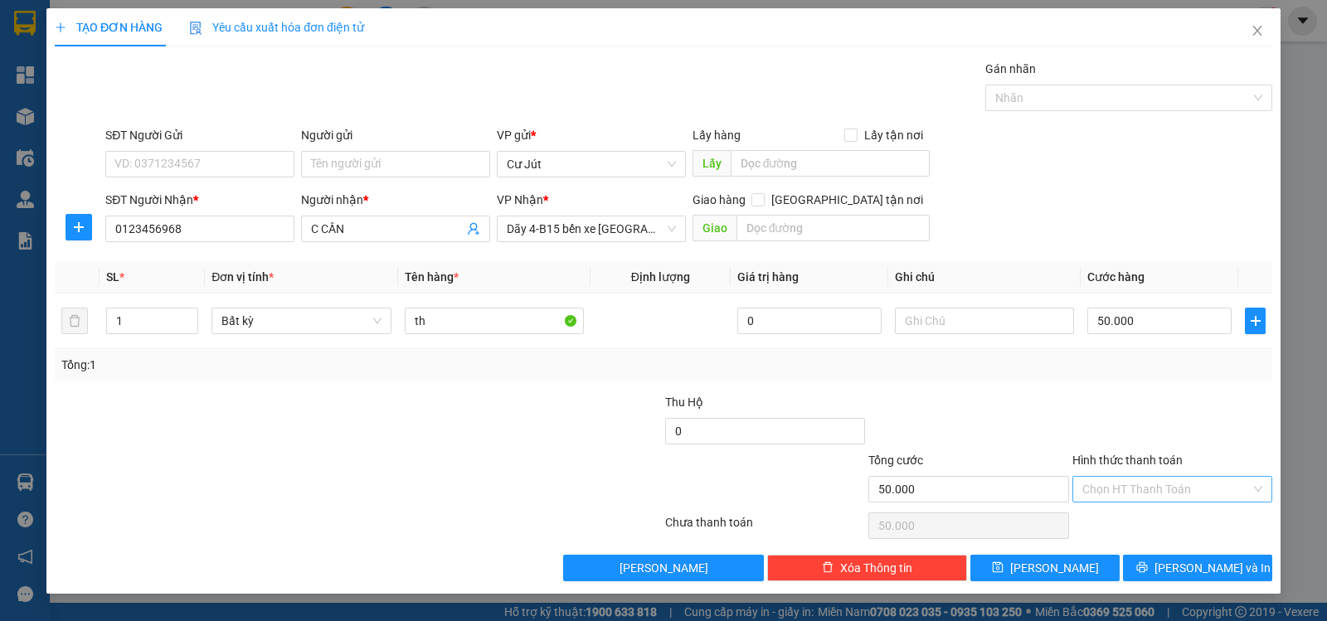
click at [1203, 484] on input "Hình thức thanh toán" at bounding box center [1166, 489] width 168 height 25
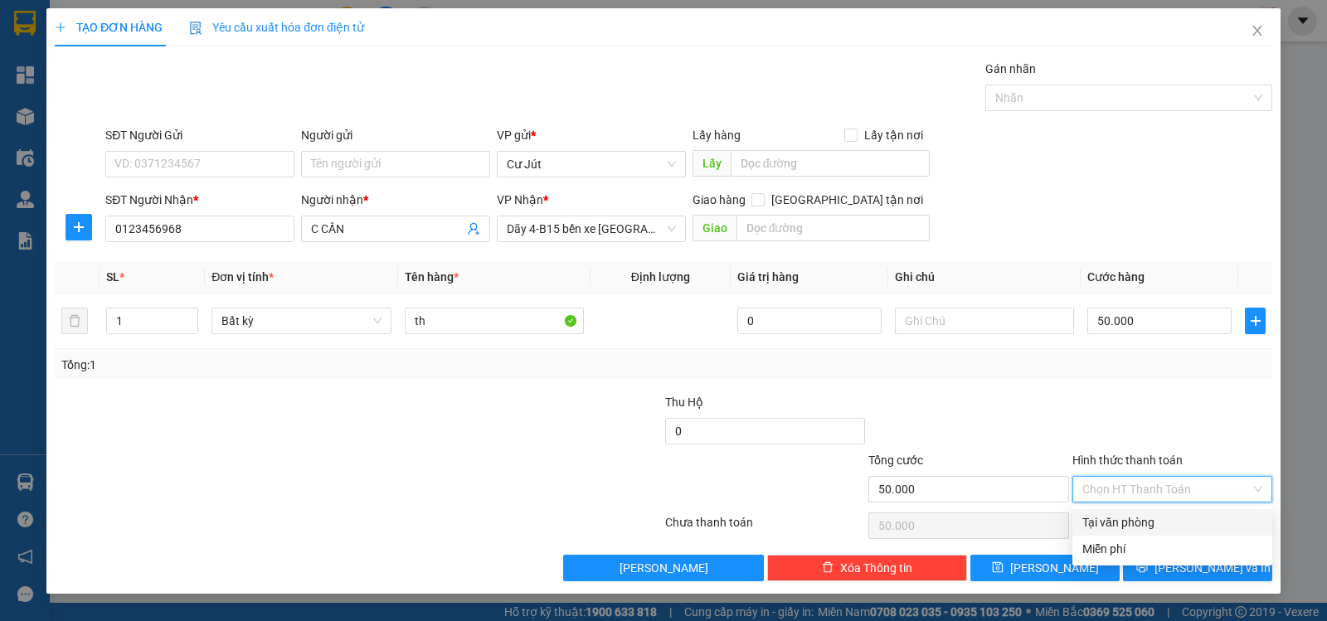
click at [1167, 521] on div "Tại văn phòng" at bounding box center [1172, 522] width 180 height 18
type input "0"
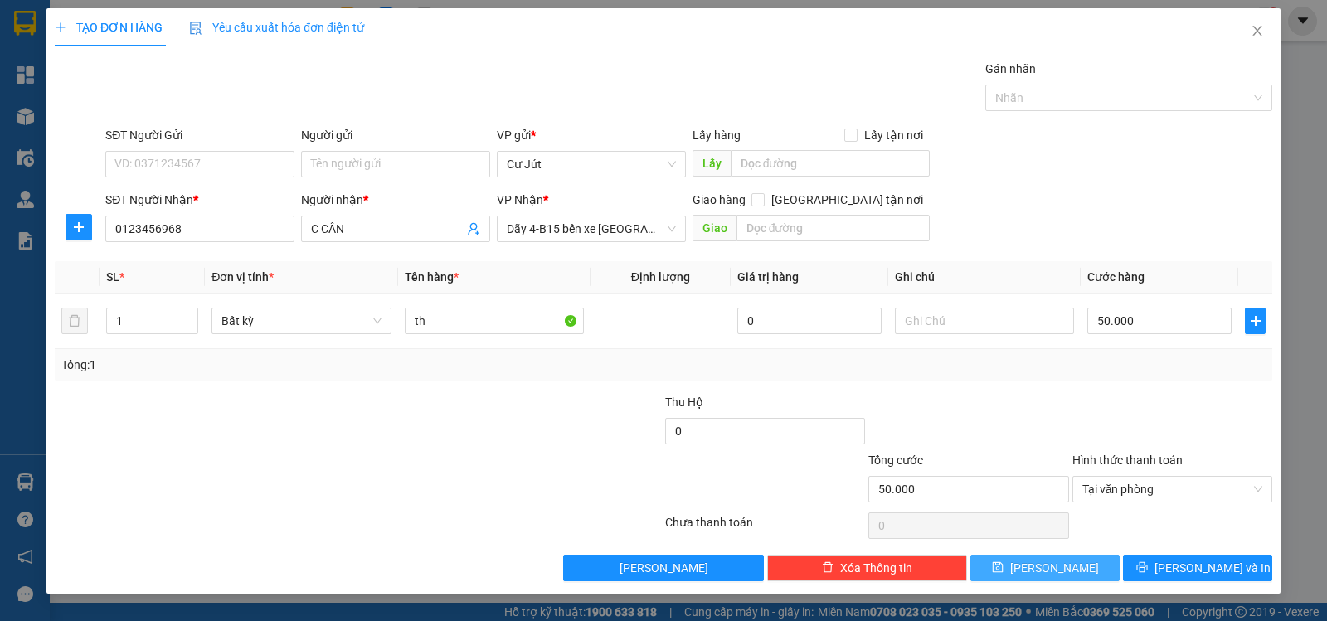
click at [1064, 571] on button "[PERSON_NAME]" at bounding box center [1044, 568] width 149 height 27
type input "0"
